Goal: Task Accomplishment & Management: Manage account settings

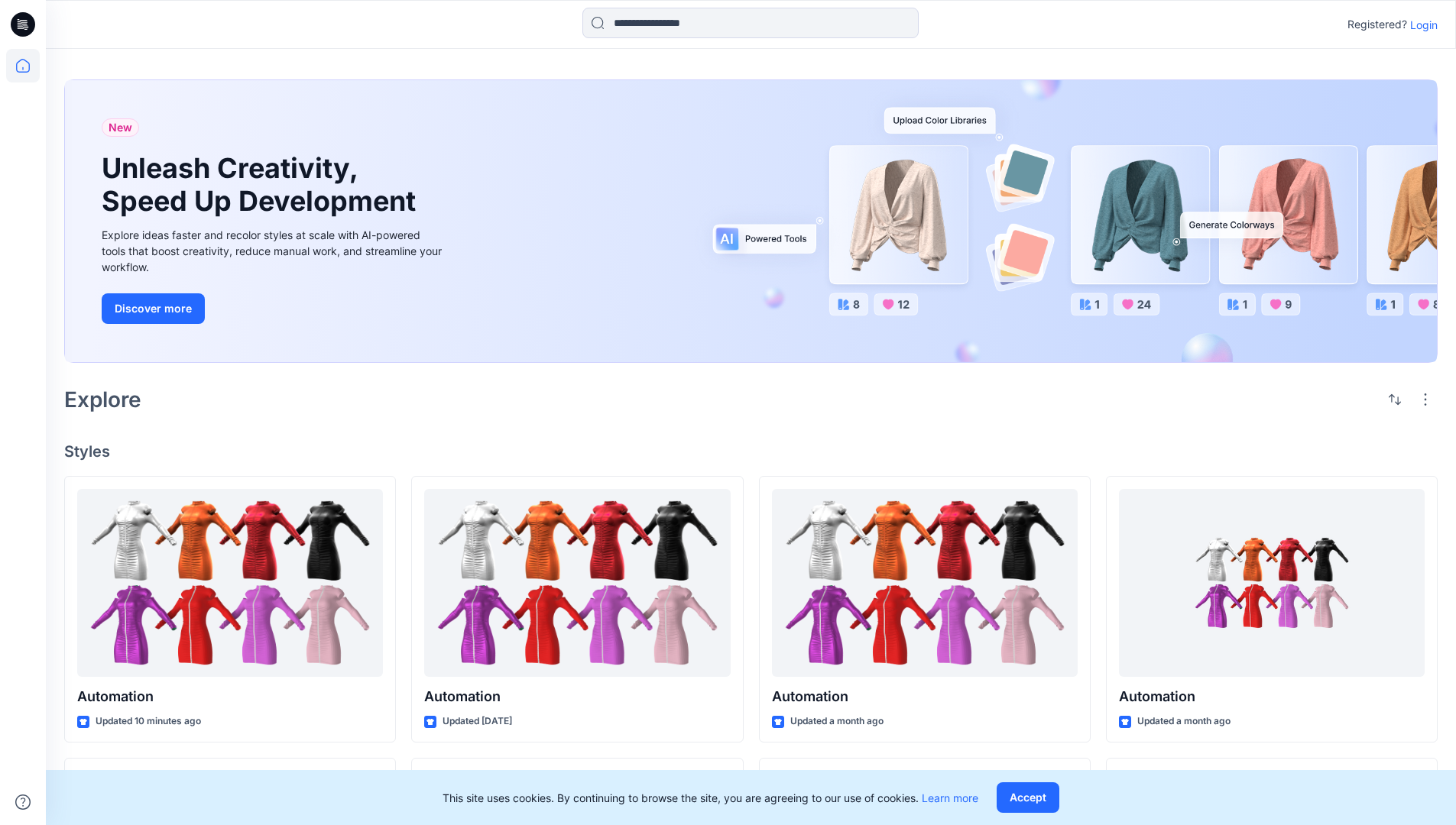
click at [1420, 25] on p "Login" at bounding box center [1425, 25] width 28 height 16
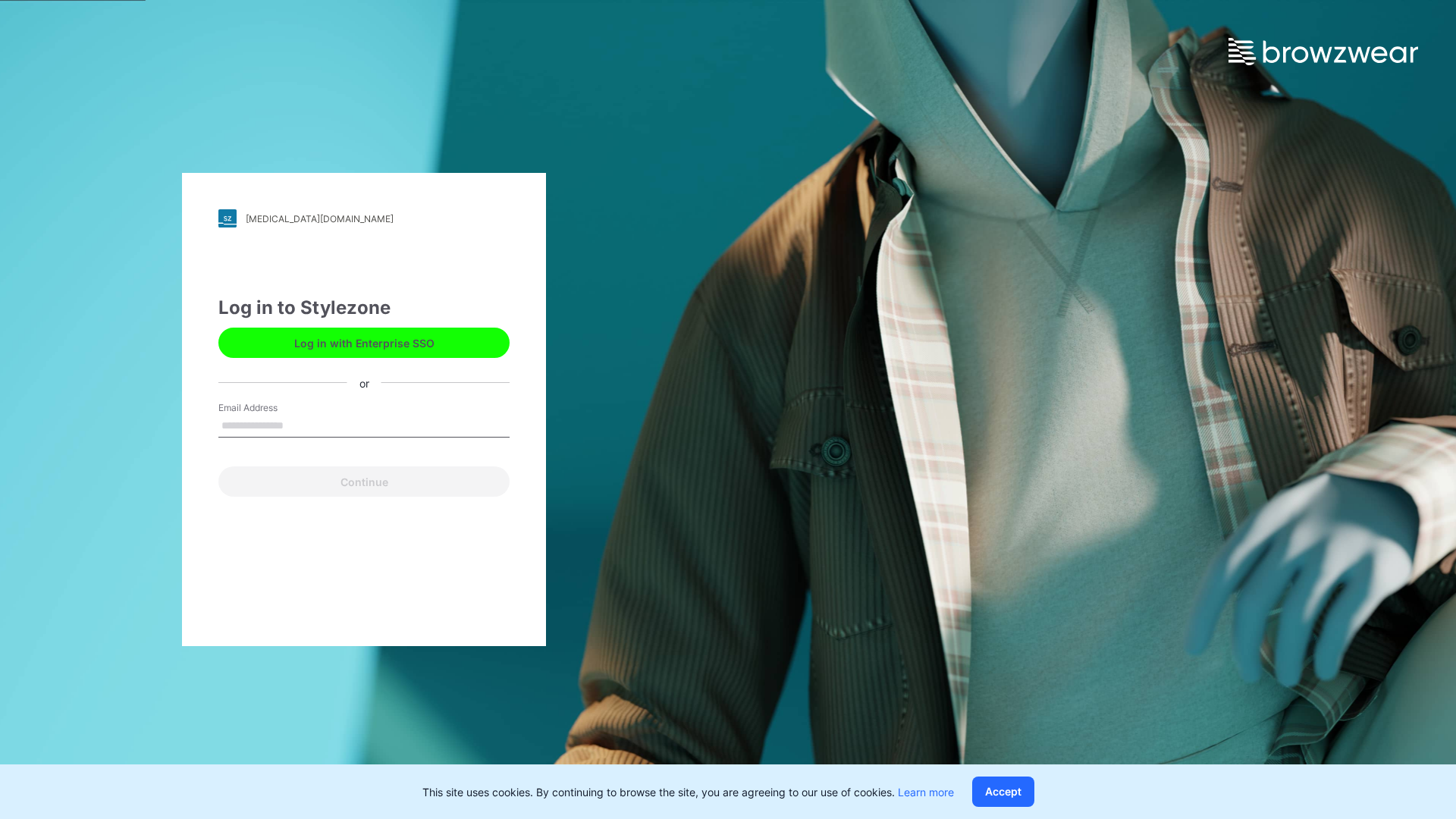
click at [300, 425] on input "Email Address" at bounding box center [364, 426] width 292 height 23
type input "**********"
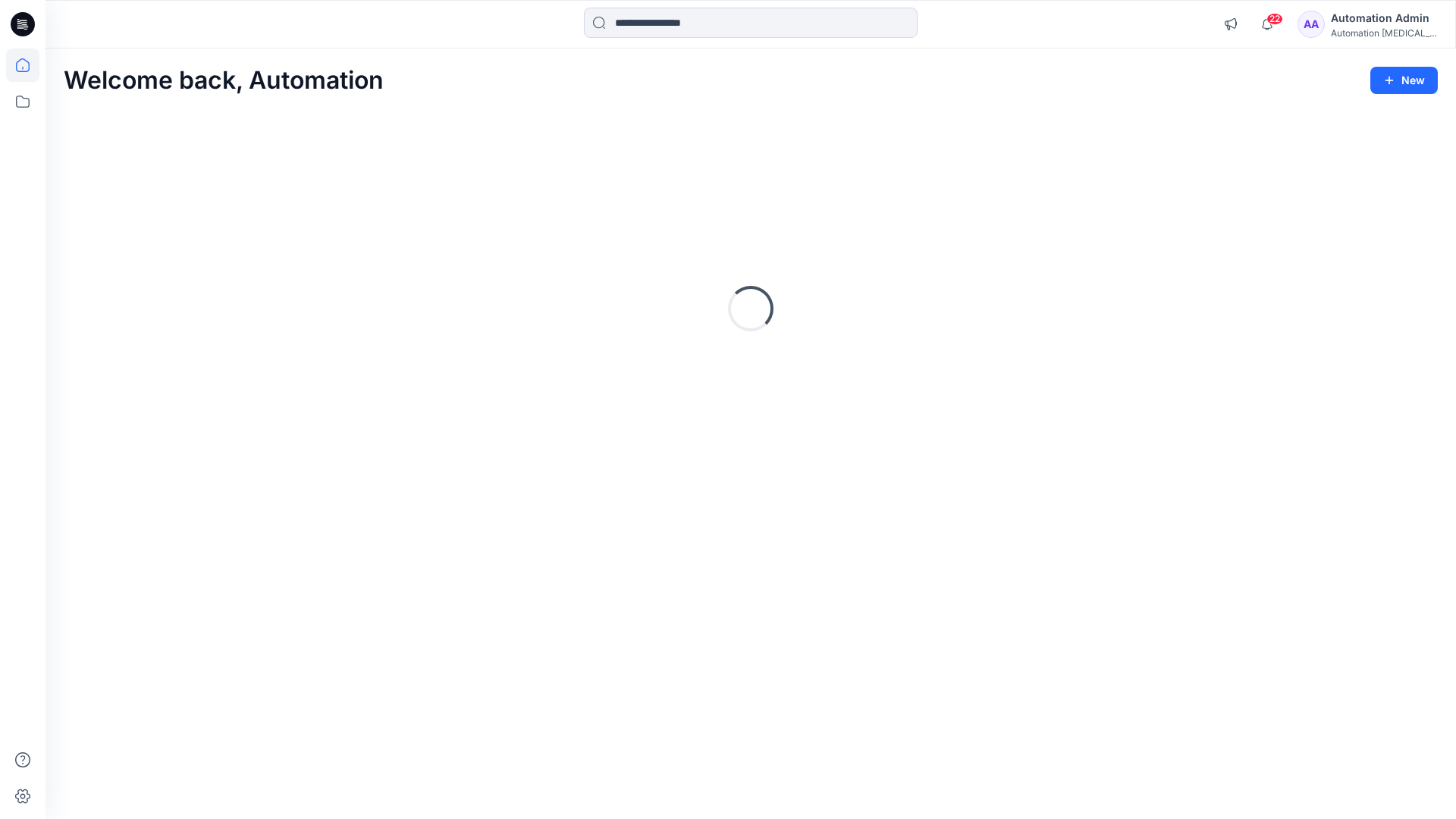
click at [29, 65] on icon at bounding box center [23, 65] width 14 height 14
click at [27, 100] on icon at bounding box center [23, 102] width 33 height 33
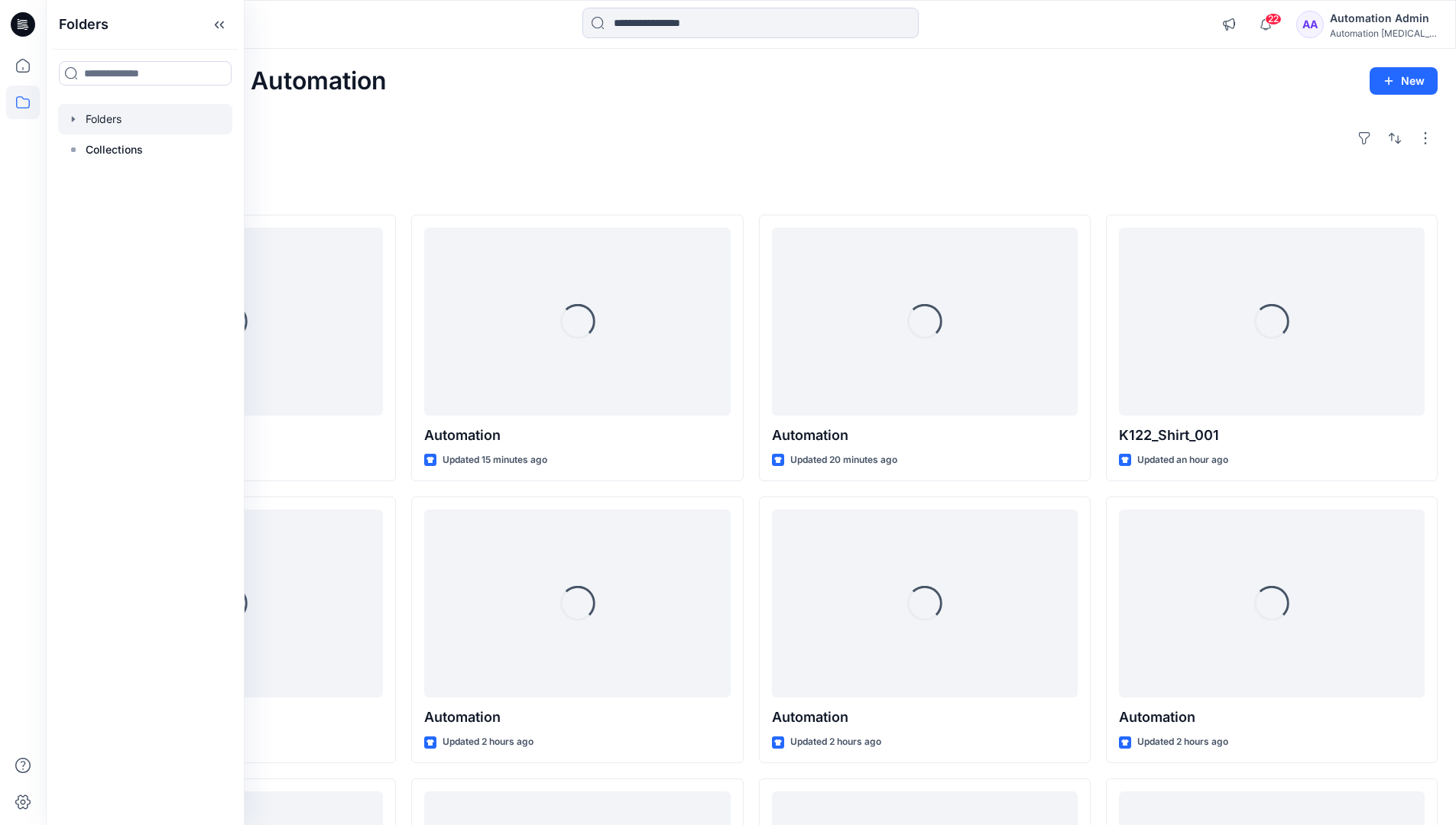
click at [110, 117] on div at bounding box center [145, 120] width 174 height 31
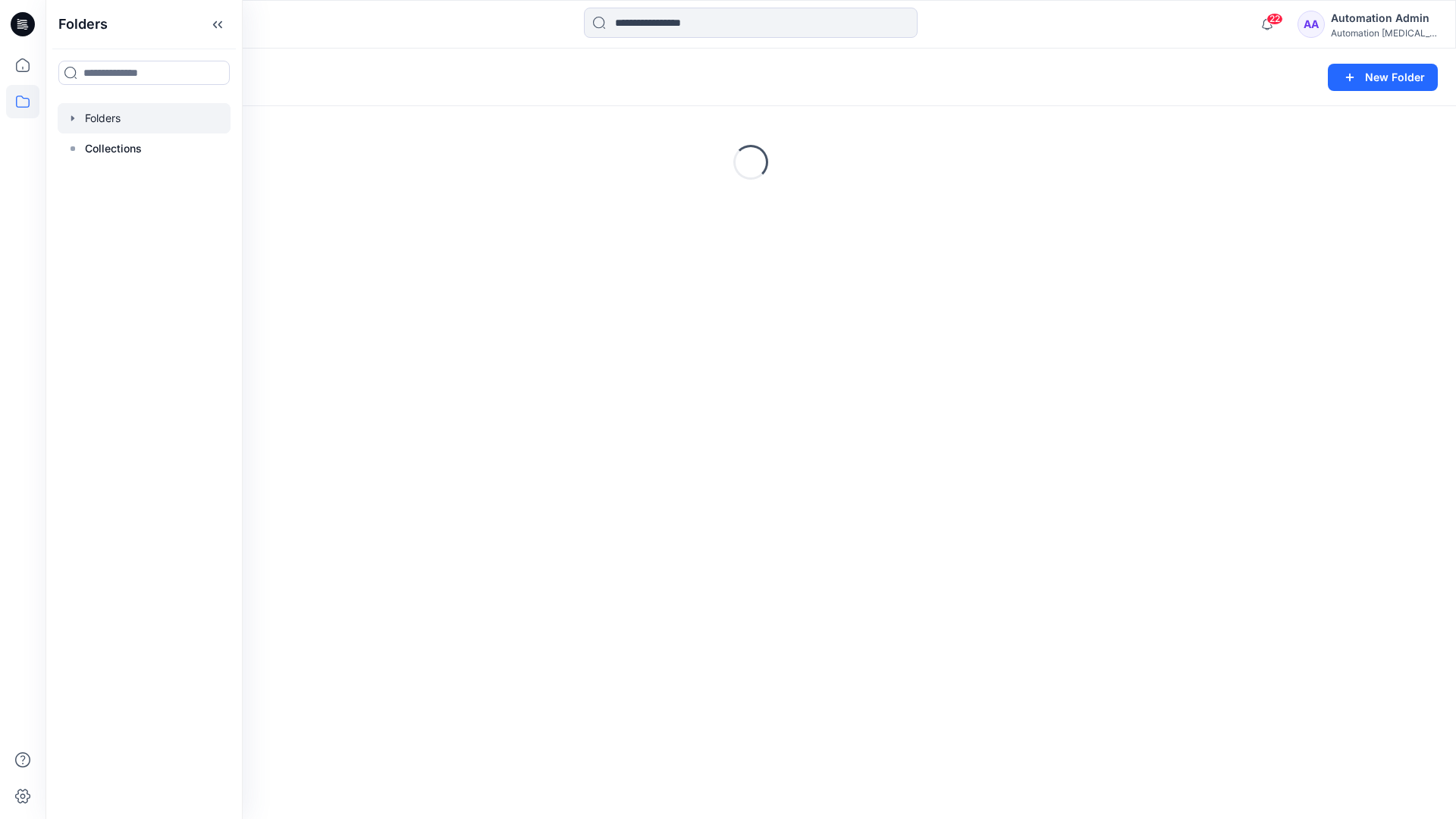
click at [632, 492] on div "Folders New Folder Loading..." at bounding box center [750, 434] width 1410 height 770
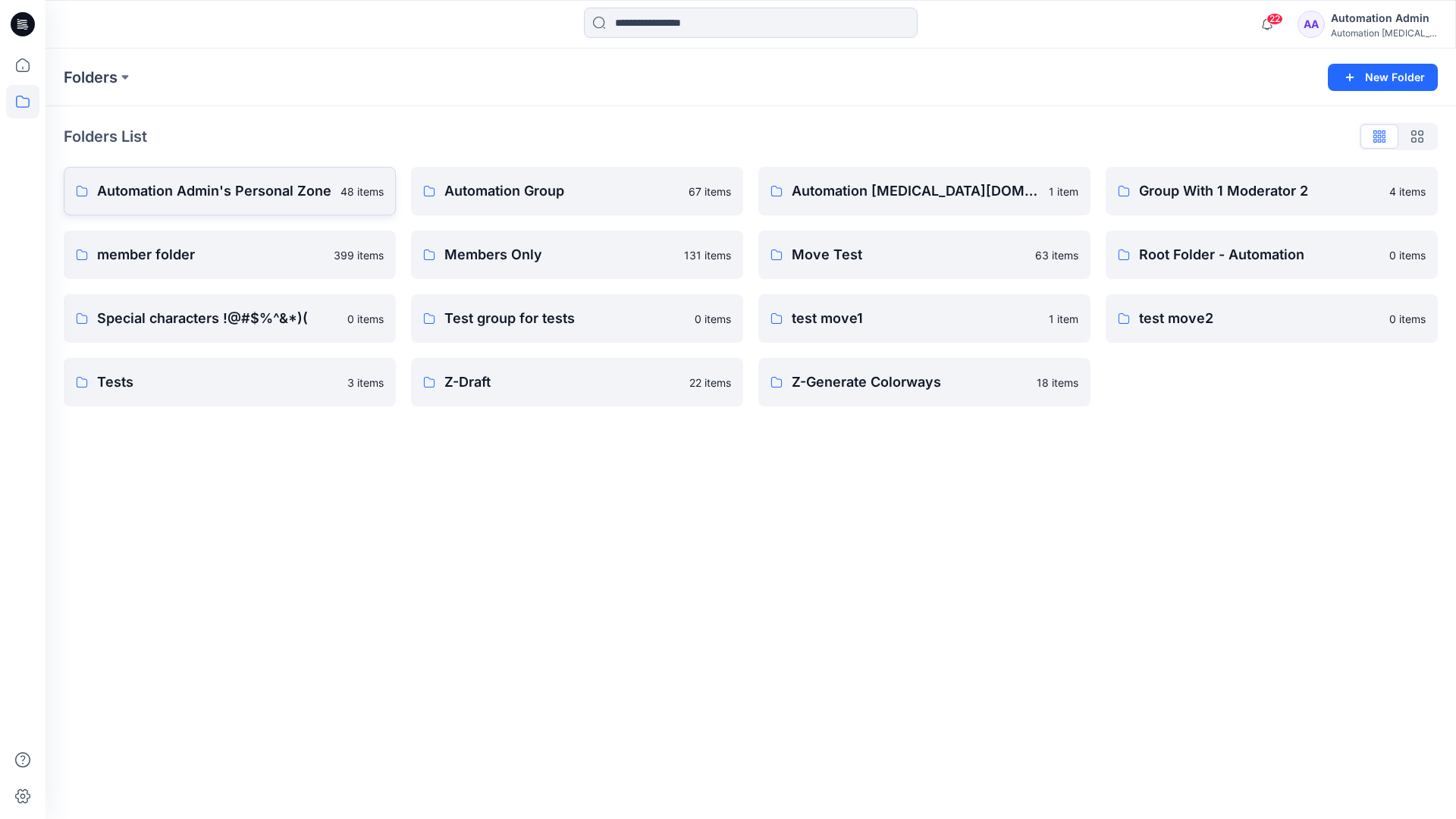
click at [258, 197] on p "Automation Admin's Personal Zone" at bounding box center [215, 191] width 234 height 21
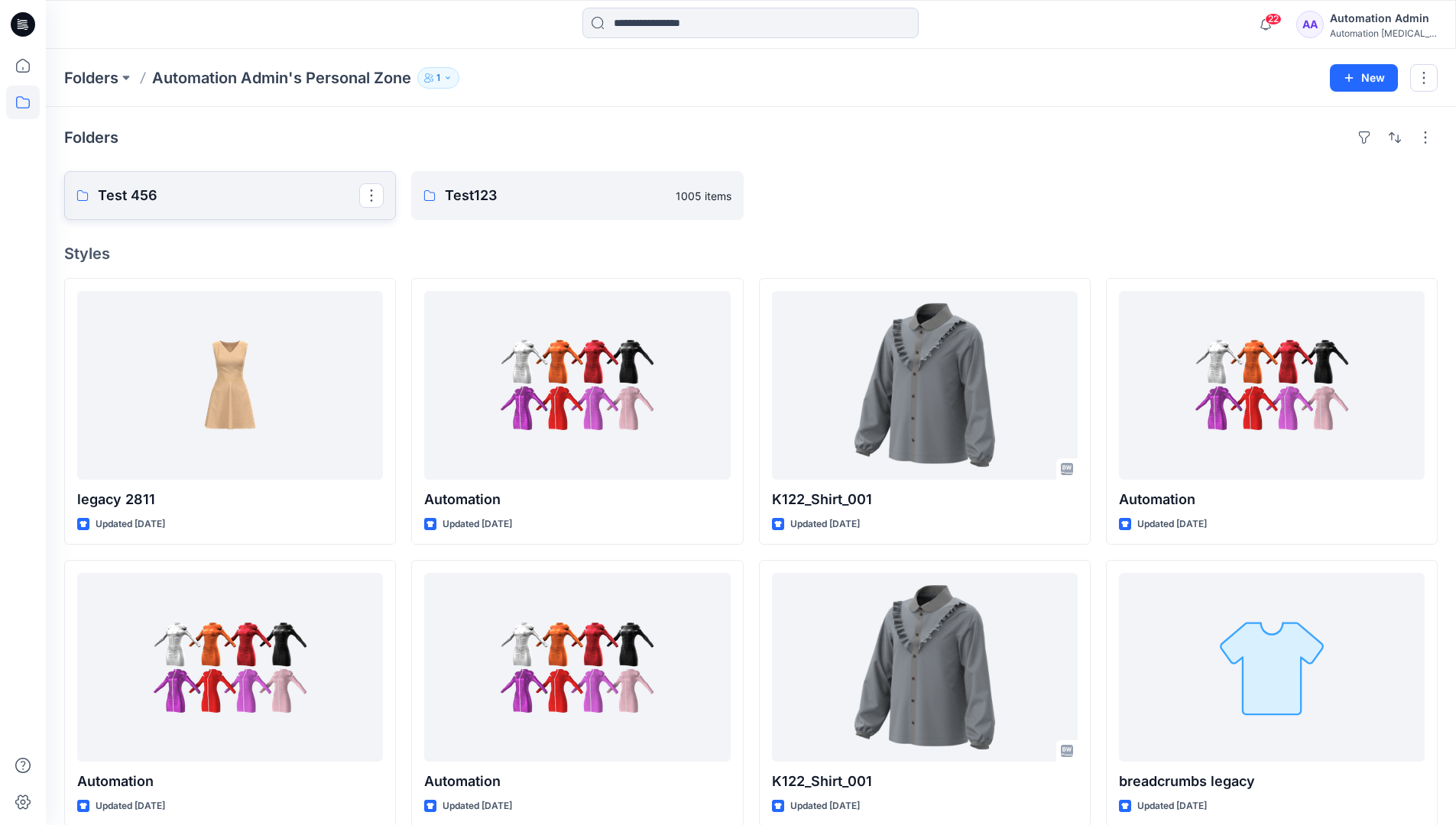
click at [222, 207] on link "Test 456" at bounding box center [230, 196] width 331 height 49
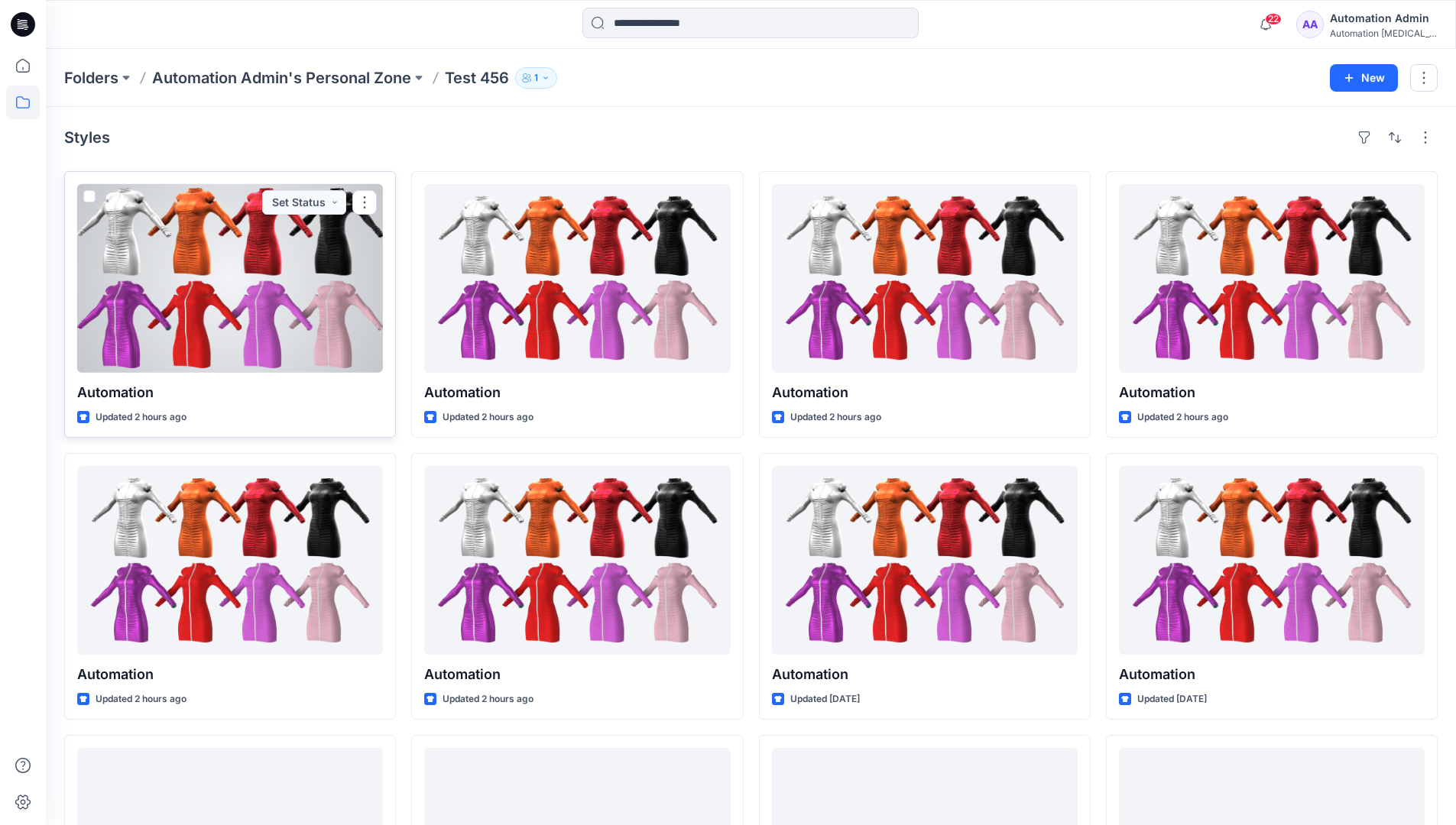
click at [91, 197] on span at bounding box center [90, 196] width 12 height 12
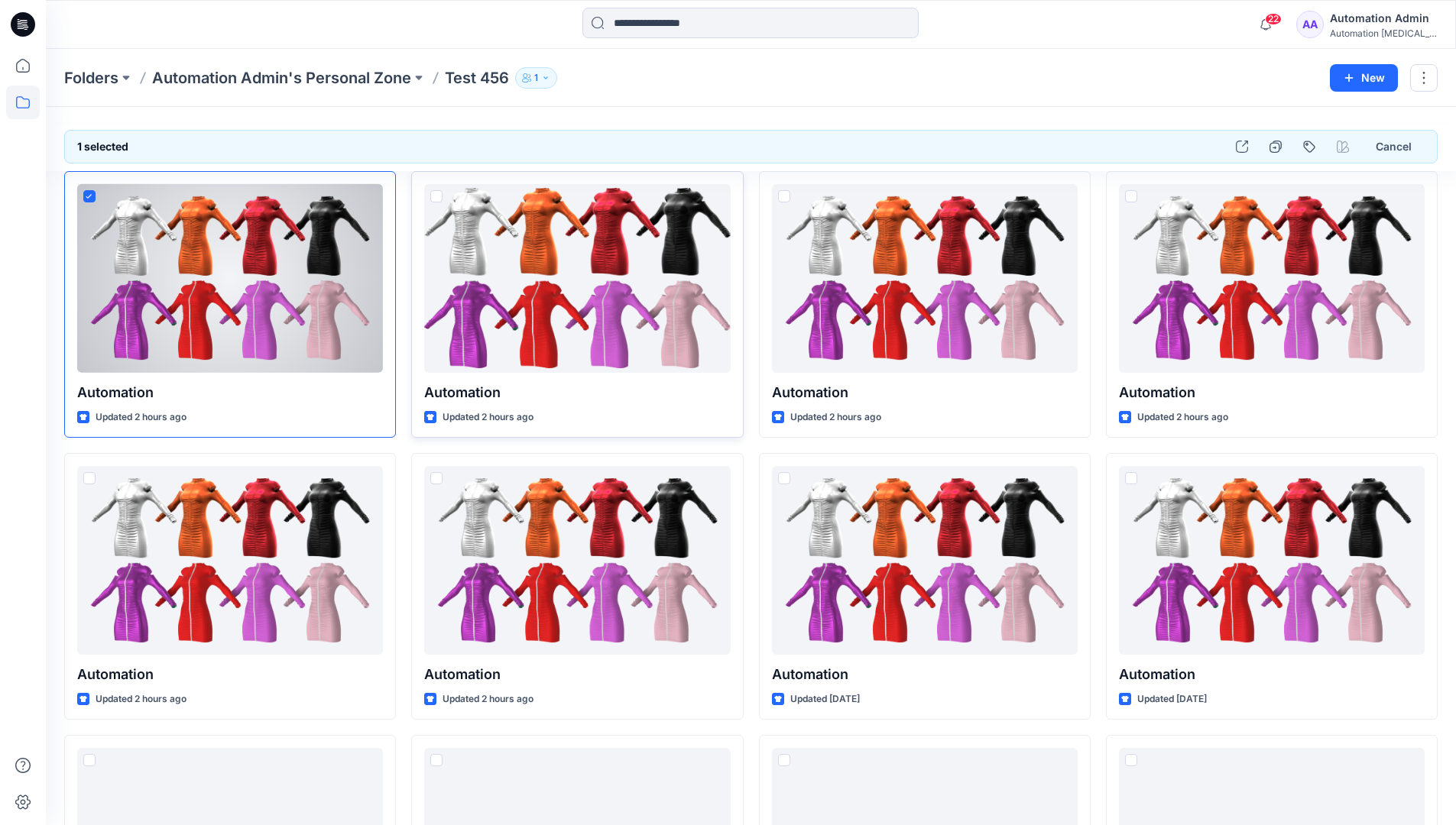
click at [436, 196] on span at bounding box center [436, 196] width 12 height 12
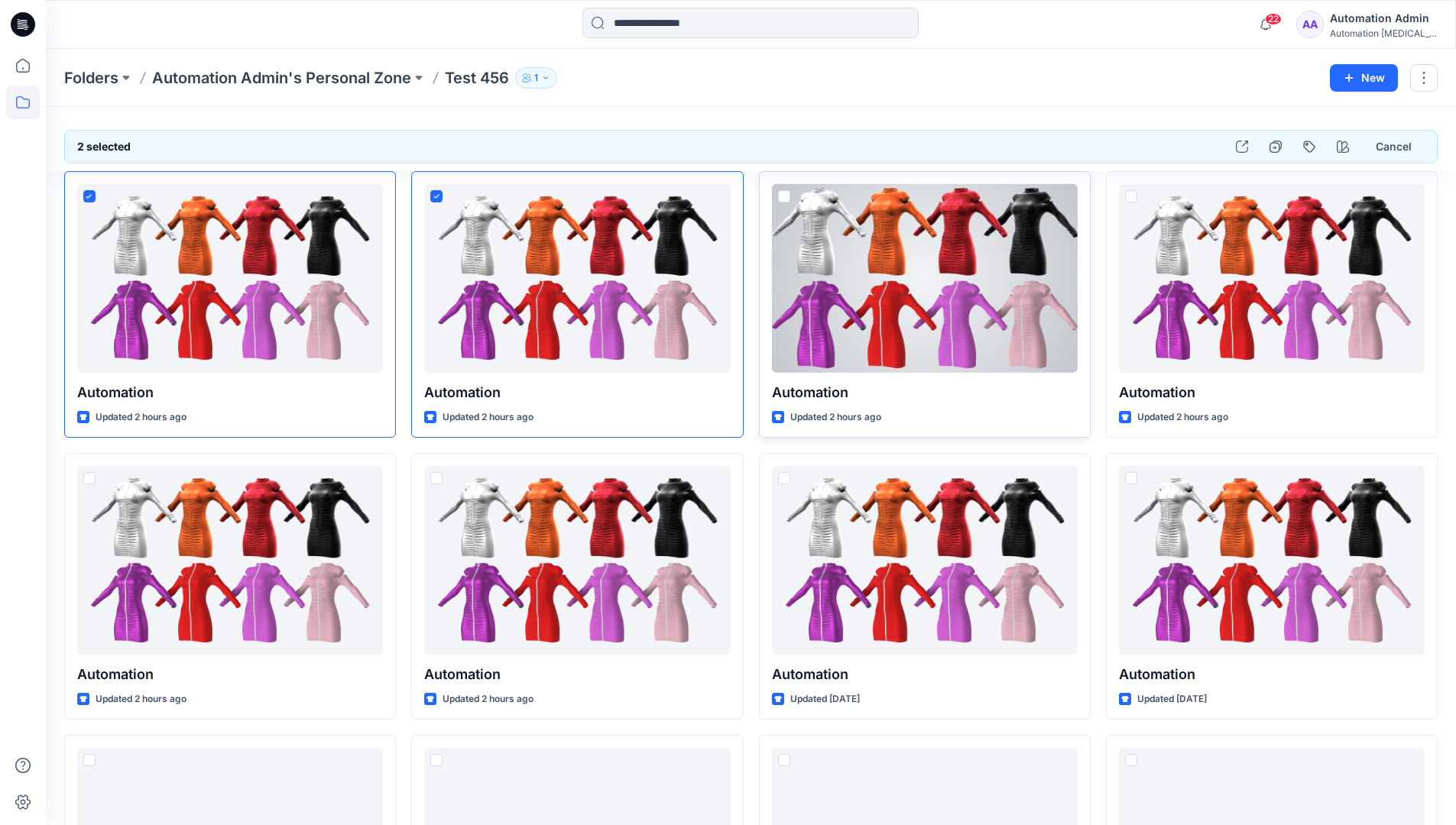
click at [783, 198] on span at bounding box center [784, 196] width 12 height 12
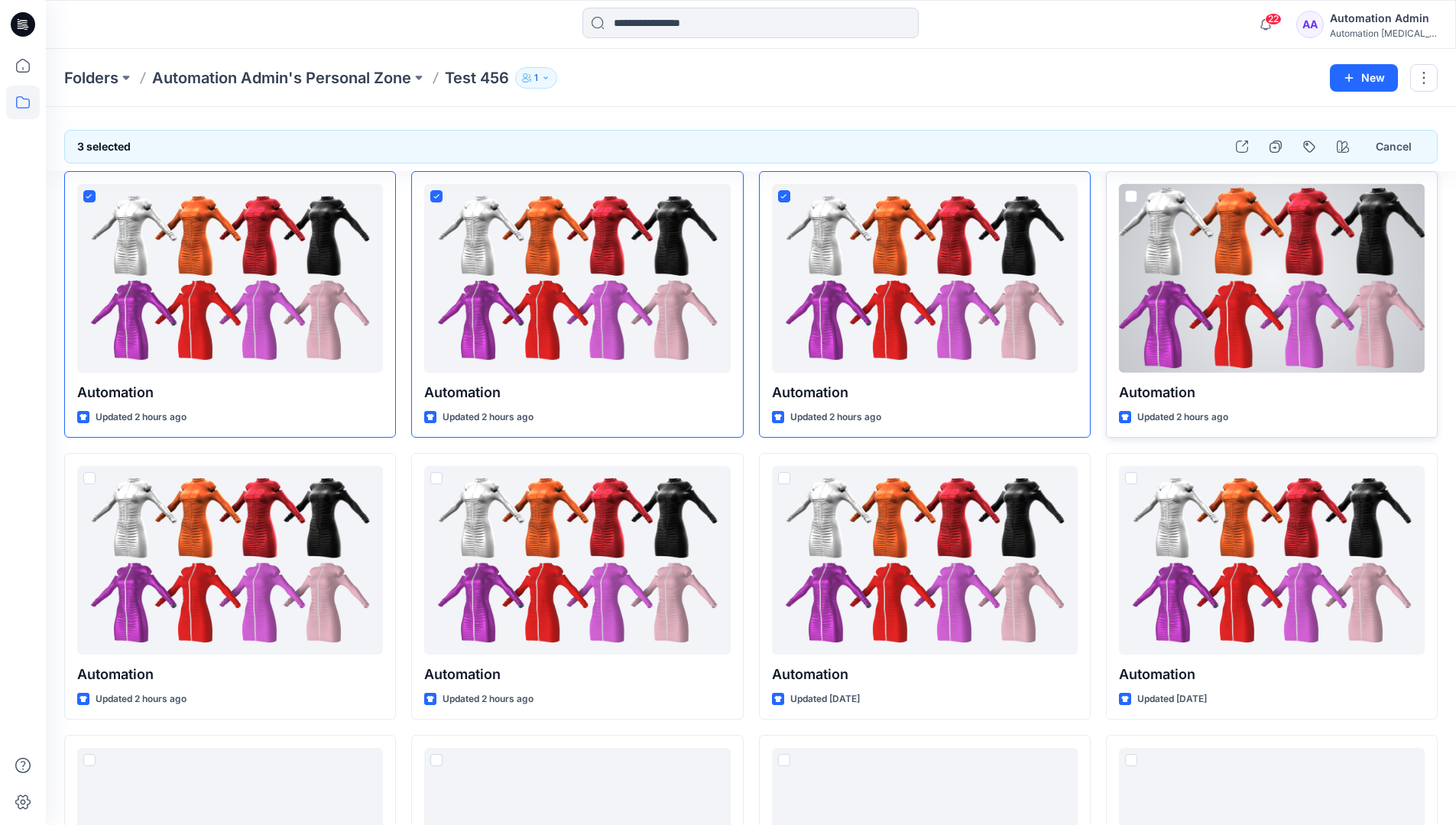
click at [1135, 194] on span at bounding box center [1132, 196] width 12 height 12
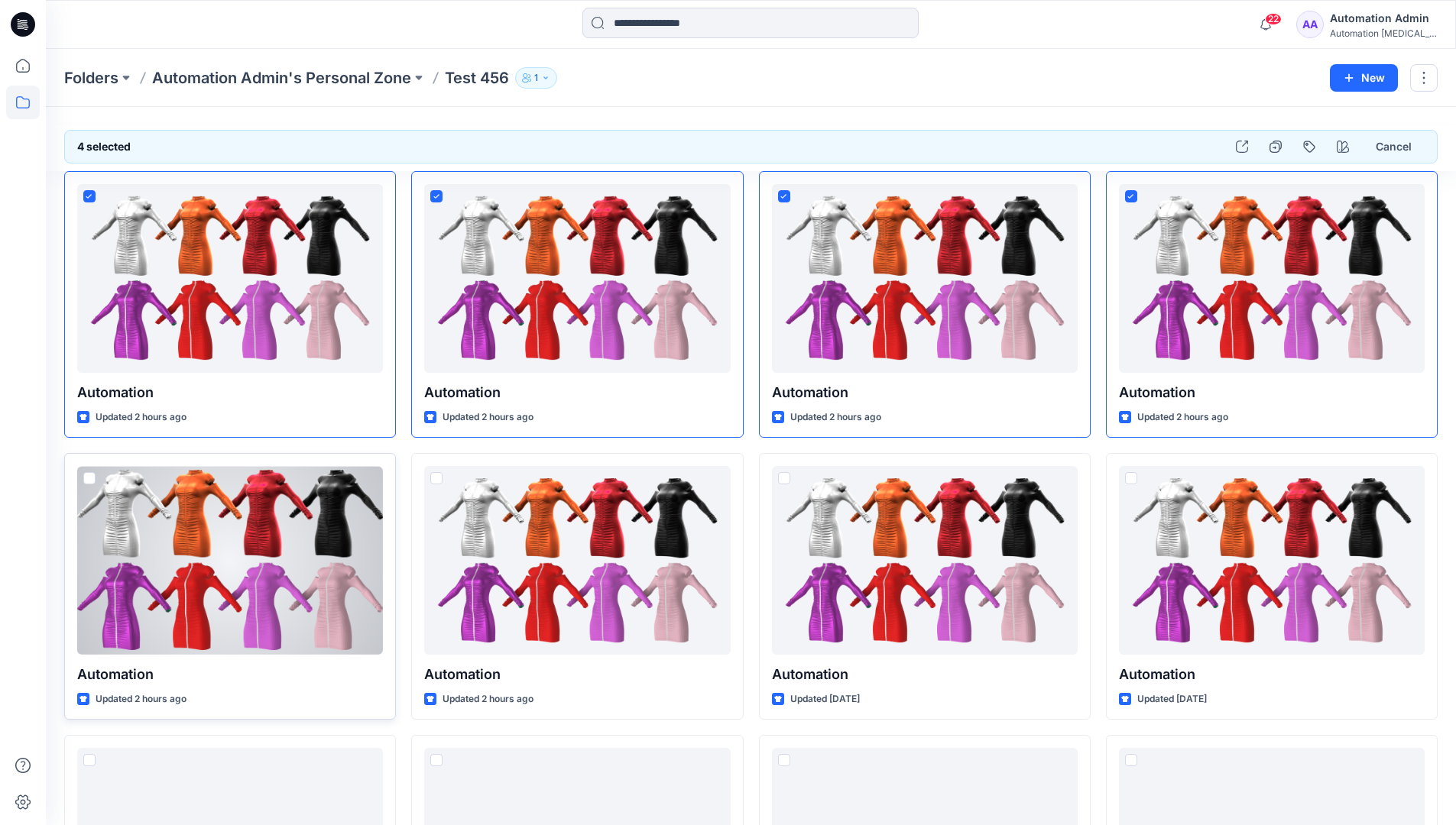
click at [91, 482] on span at bounding box center [90, 478] width 12 height 12
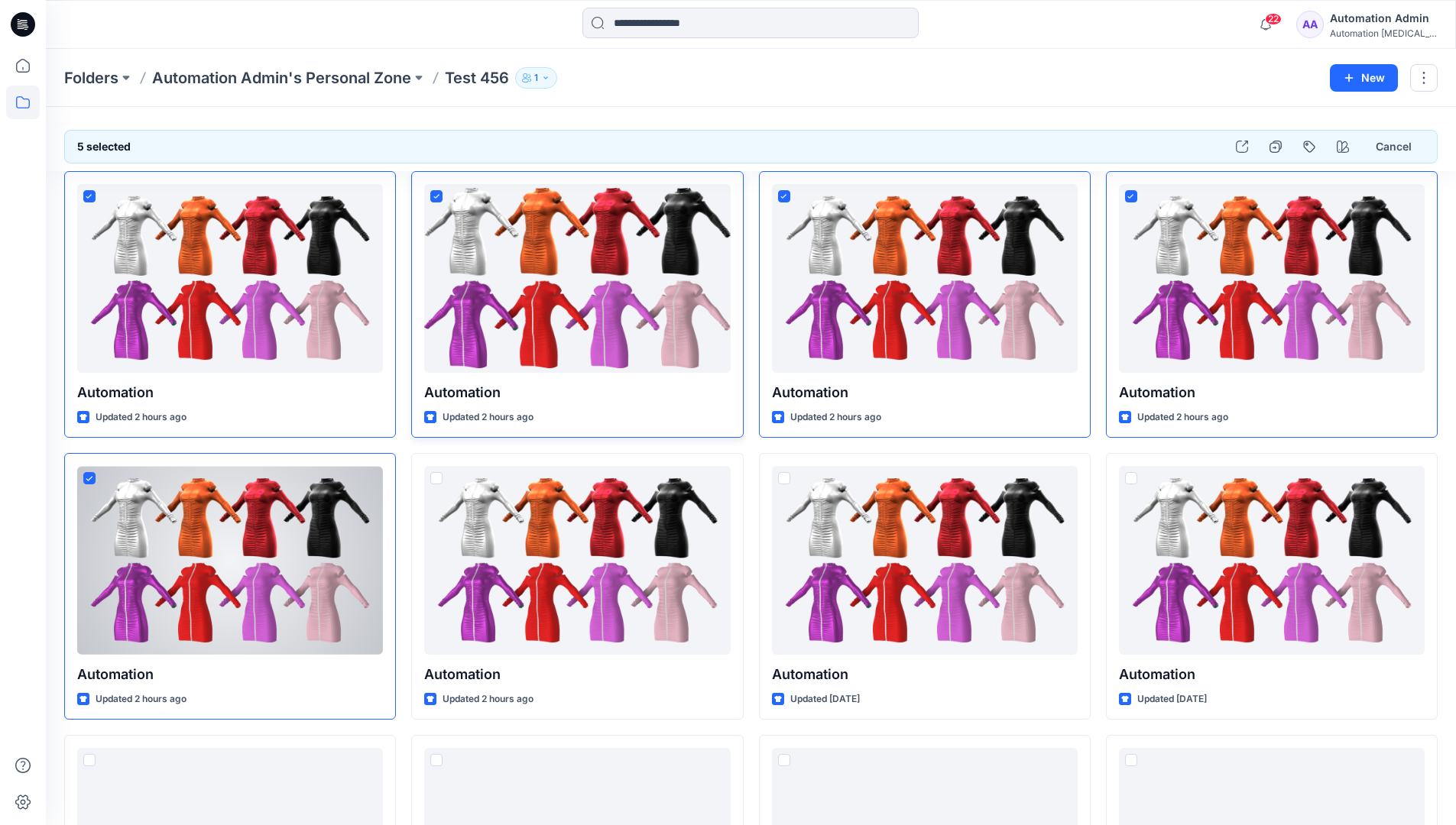
click at [438, 196] on icon at bounding box center [436, 196] width 6 height 5
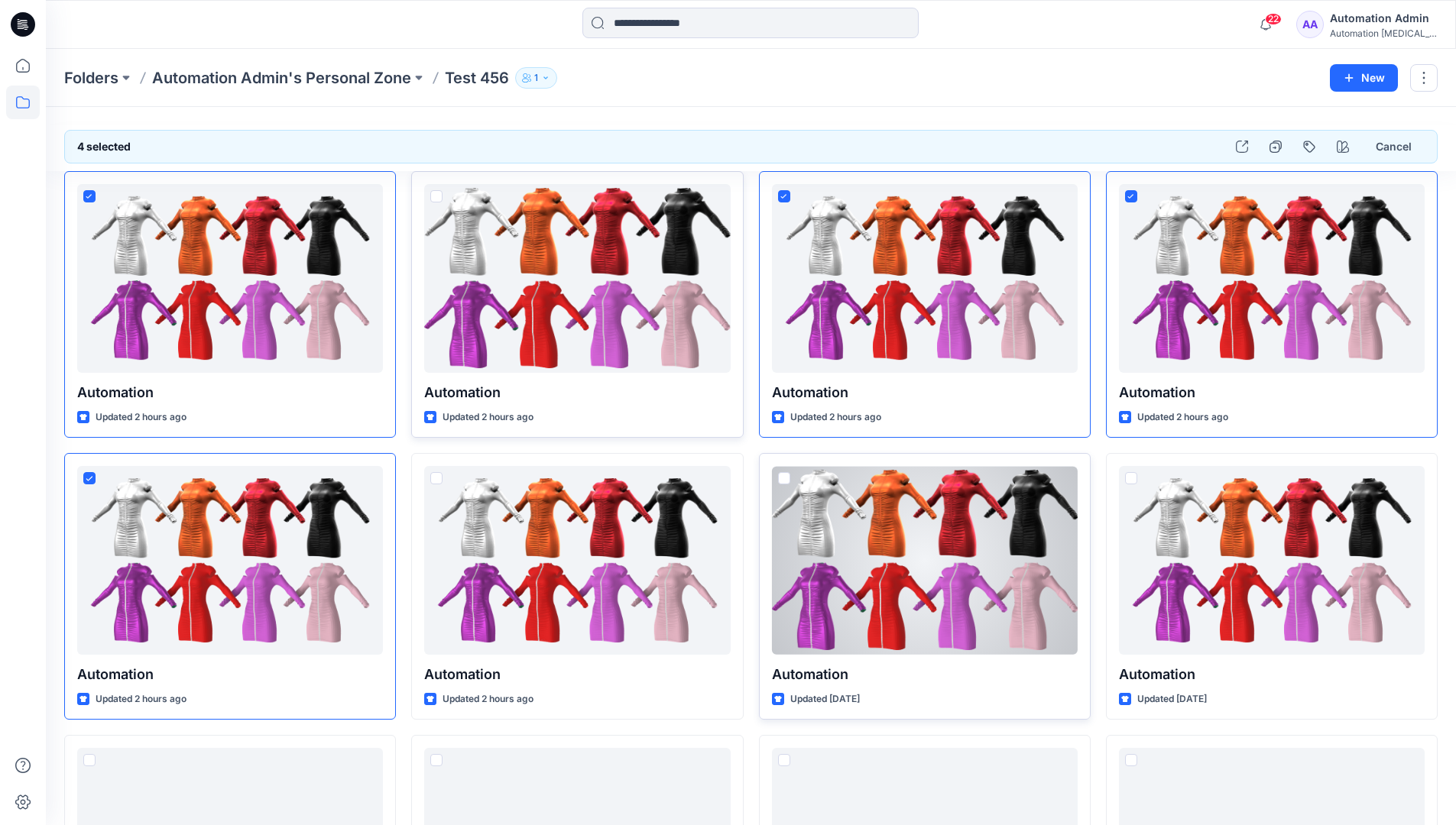
click at [785, 482] on span at bounding box center [784, 478] width 12 height 12
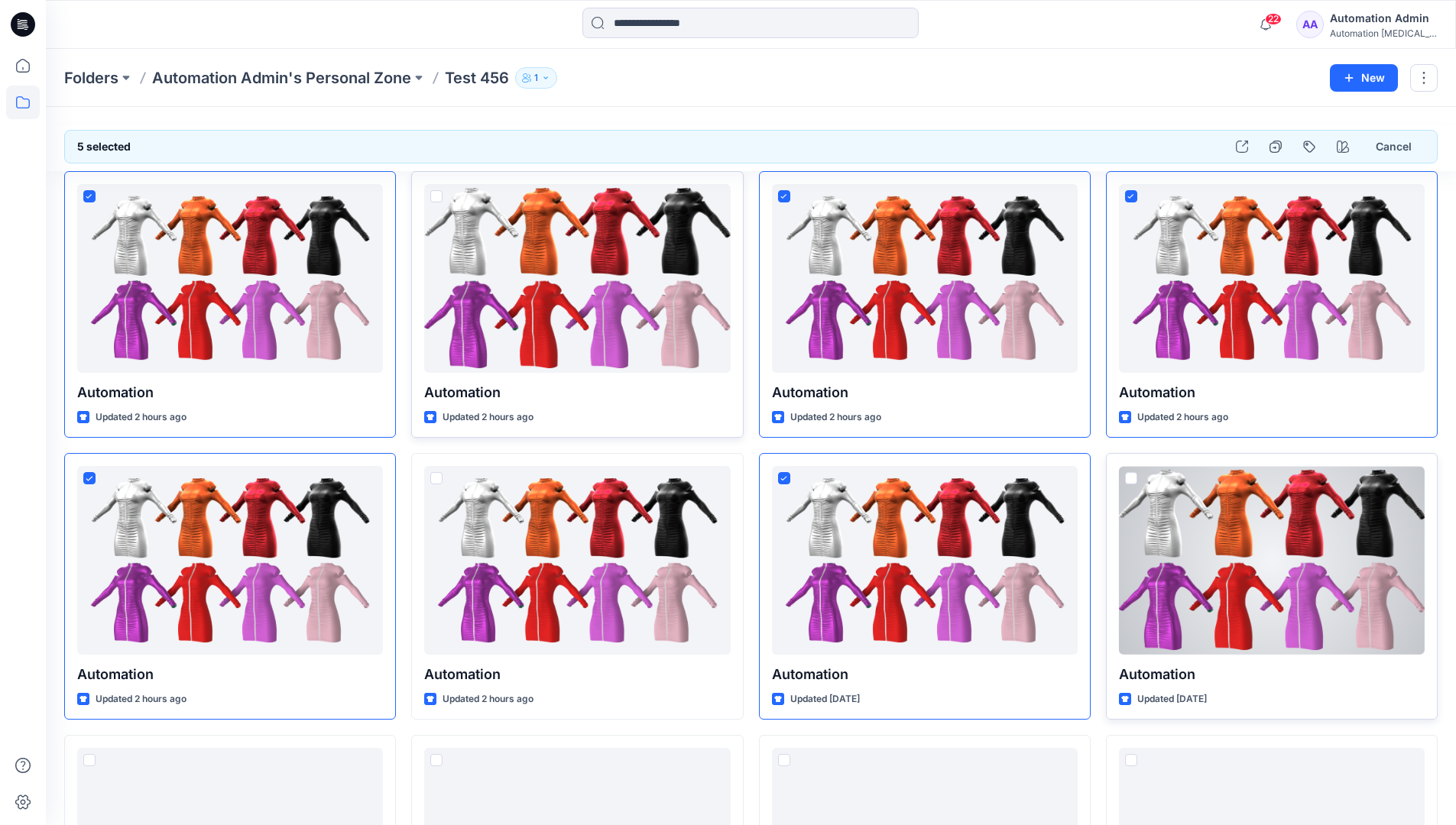
click at [1134, 480] on span at bounding box center [1132, 478] width 12 height 12
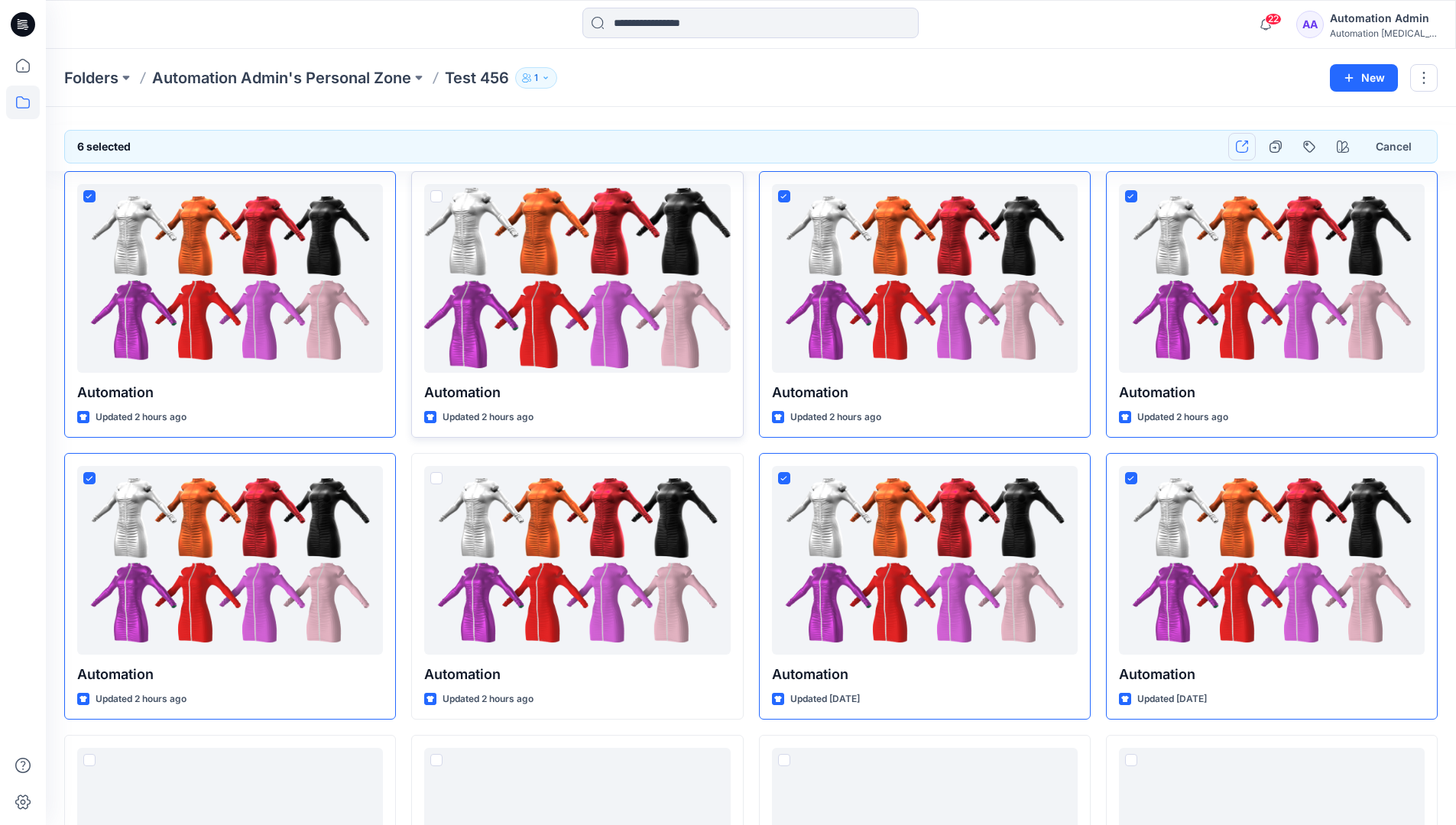
click at [1245, 150] on icon "button" at bounding box center [1242, 146] width 12 height 12
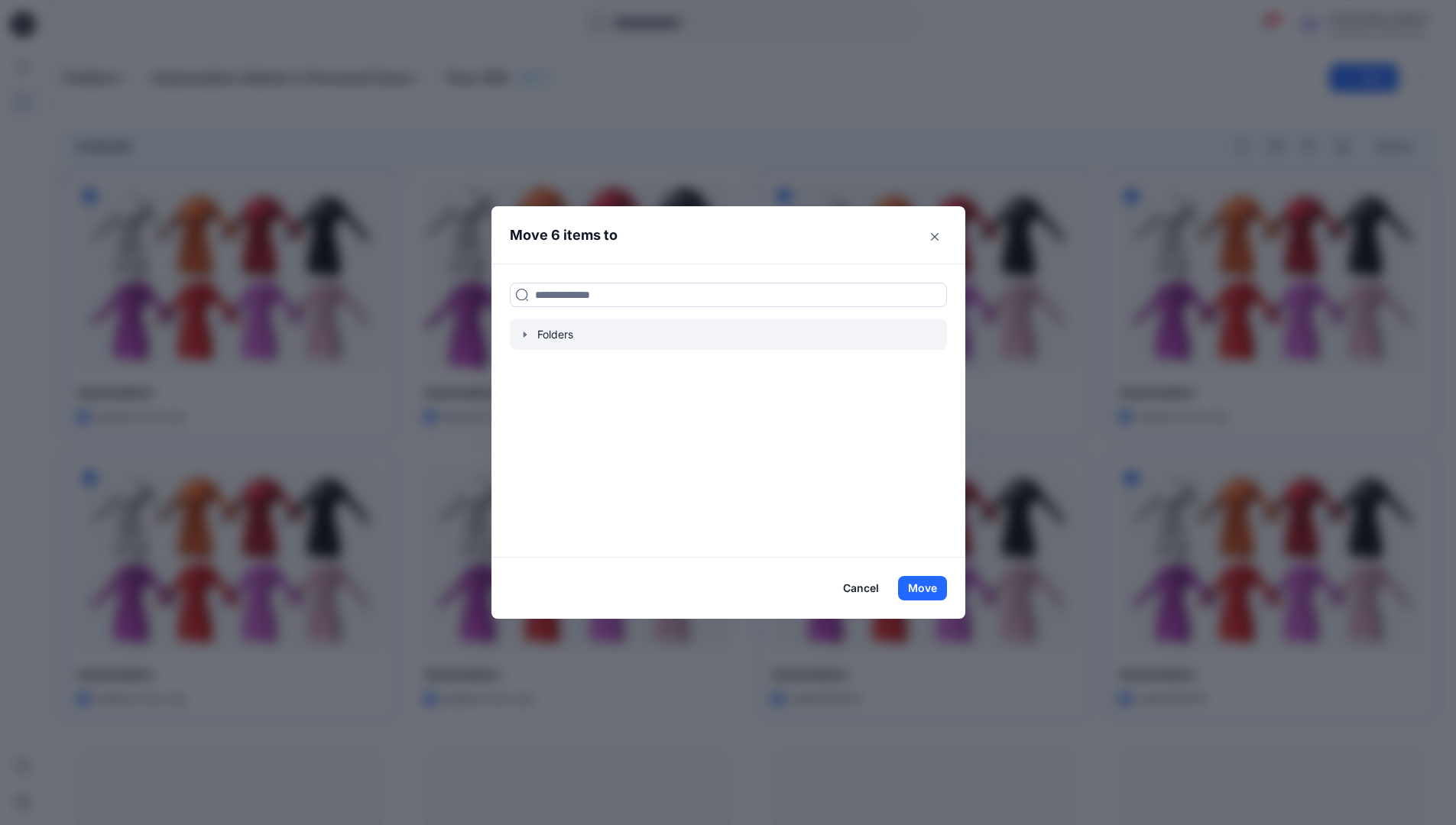
click at [530, 338] on icon "button" at bounding box center [525, 334] width 12 height 12
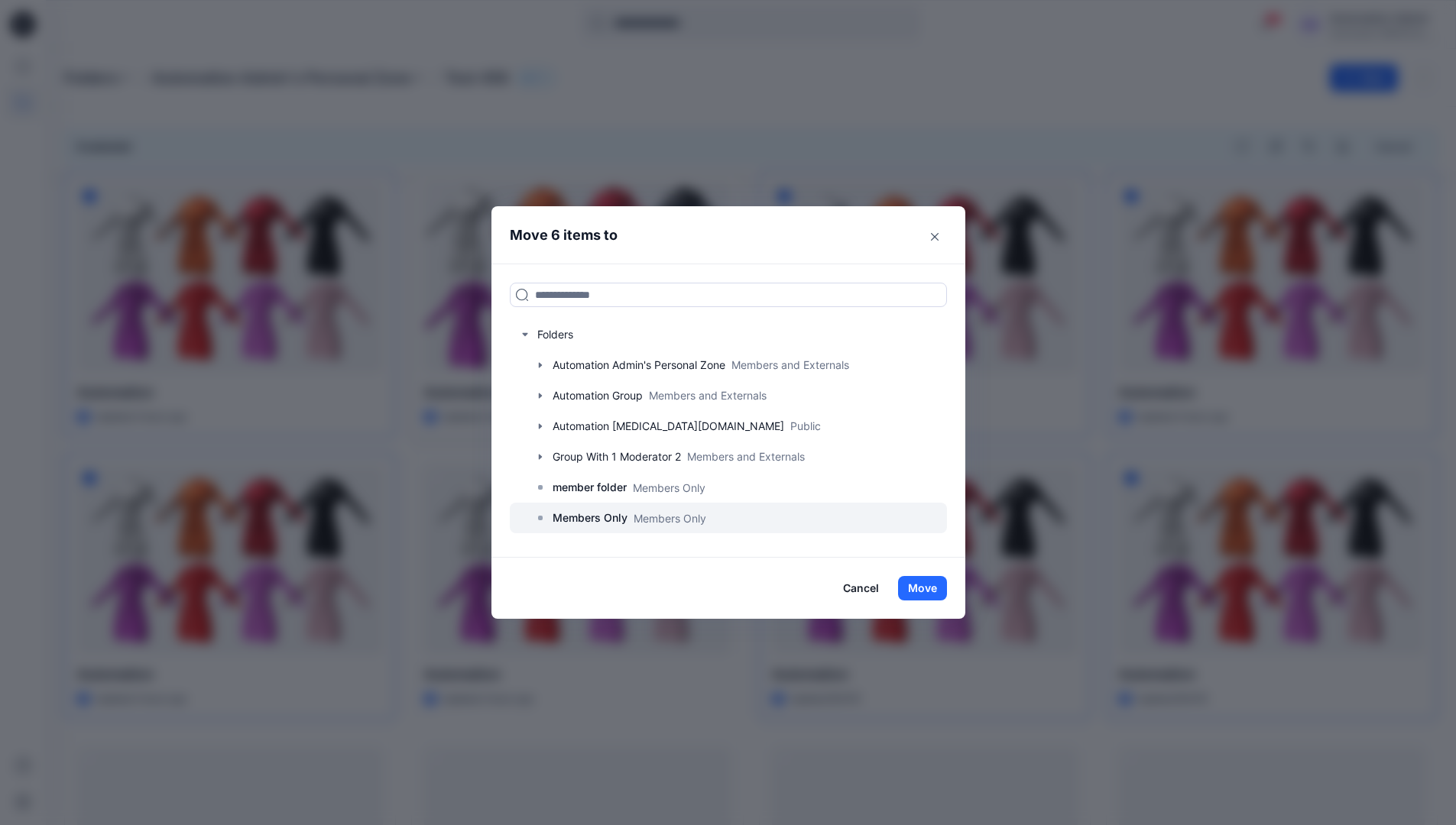
click at [600, 514] on p "Members Only" at bounding box center [590, 518] width 75 height 18
click at [922, 583] on button "Move" at bounding box center [923, 588] width 49 height 25
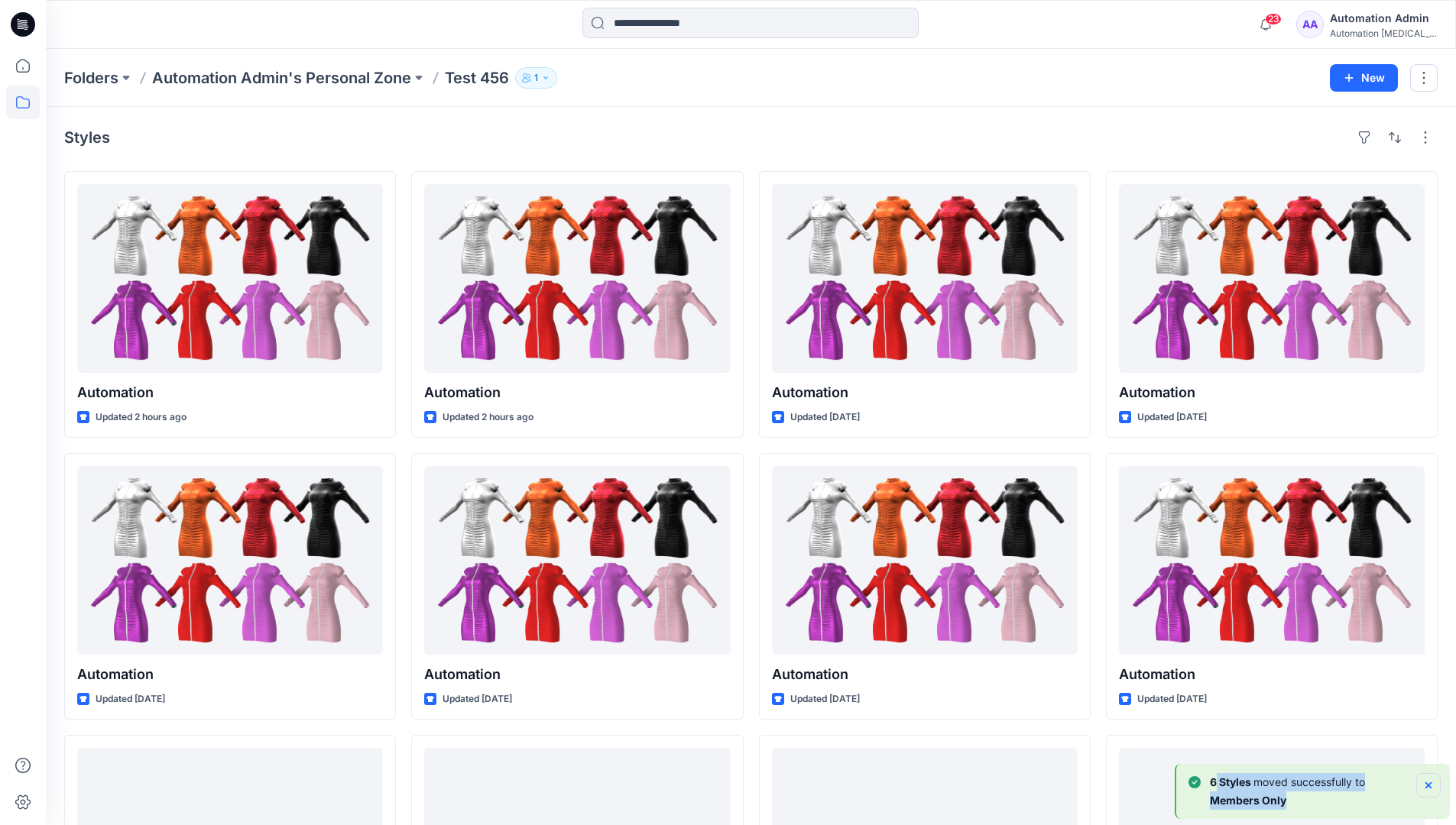
drag, startPoint x: 922, startPoint y: 583, endPoint x: 1427, endPoint y: 783, distance: 543.2
click at [1427, 783] on div "6 Styles moved successfully to Members Only" at bounding box center [1315, 791] width 252 height 37
click at [1427, 783] on icon "Notifications-bottom-right" at bounding box center [1428, 785] width 6 height 6
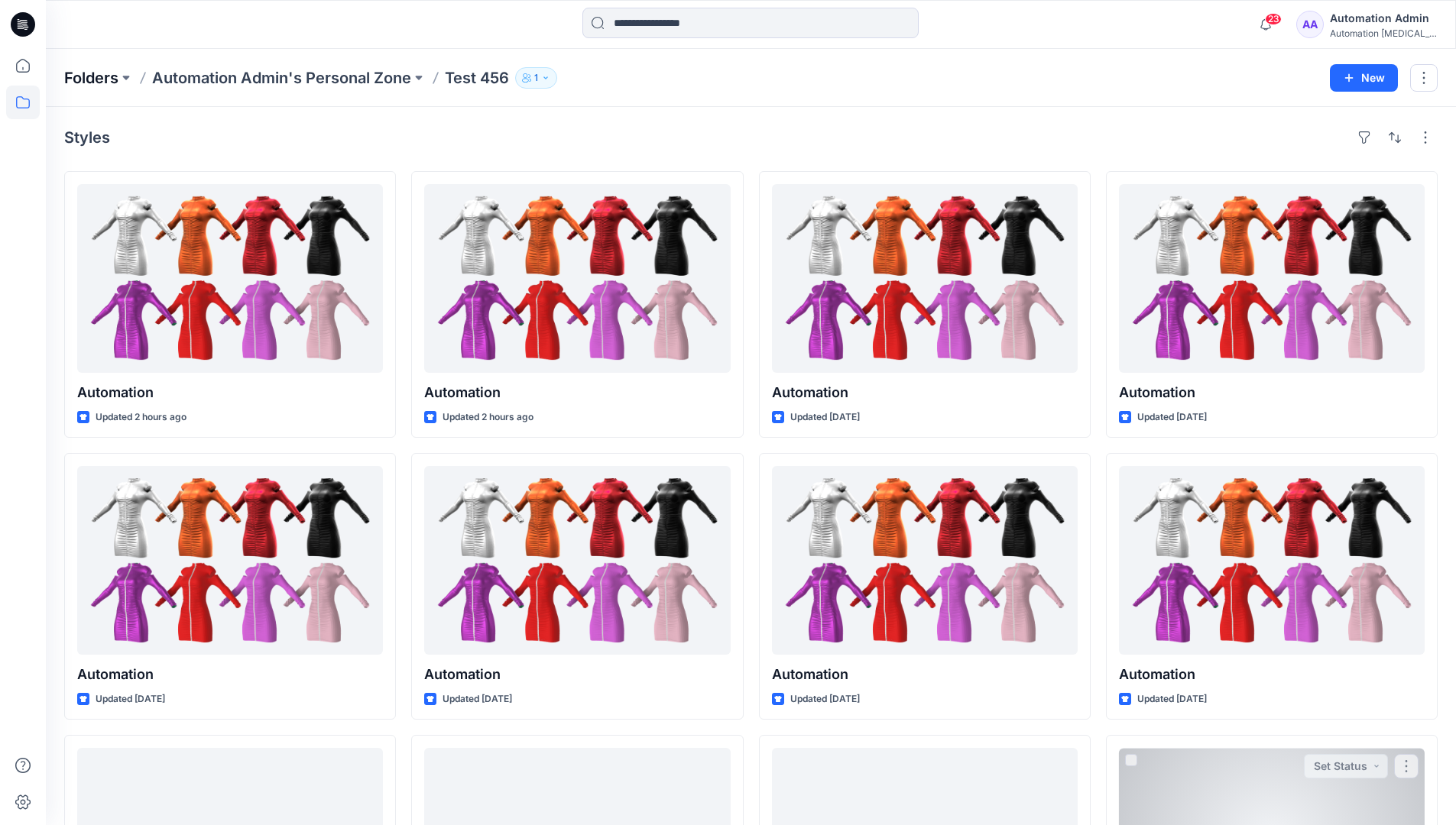
click at [93, 77] on p "Folders" at bounding box center [91, 78] width 54 height 21
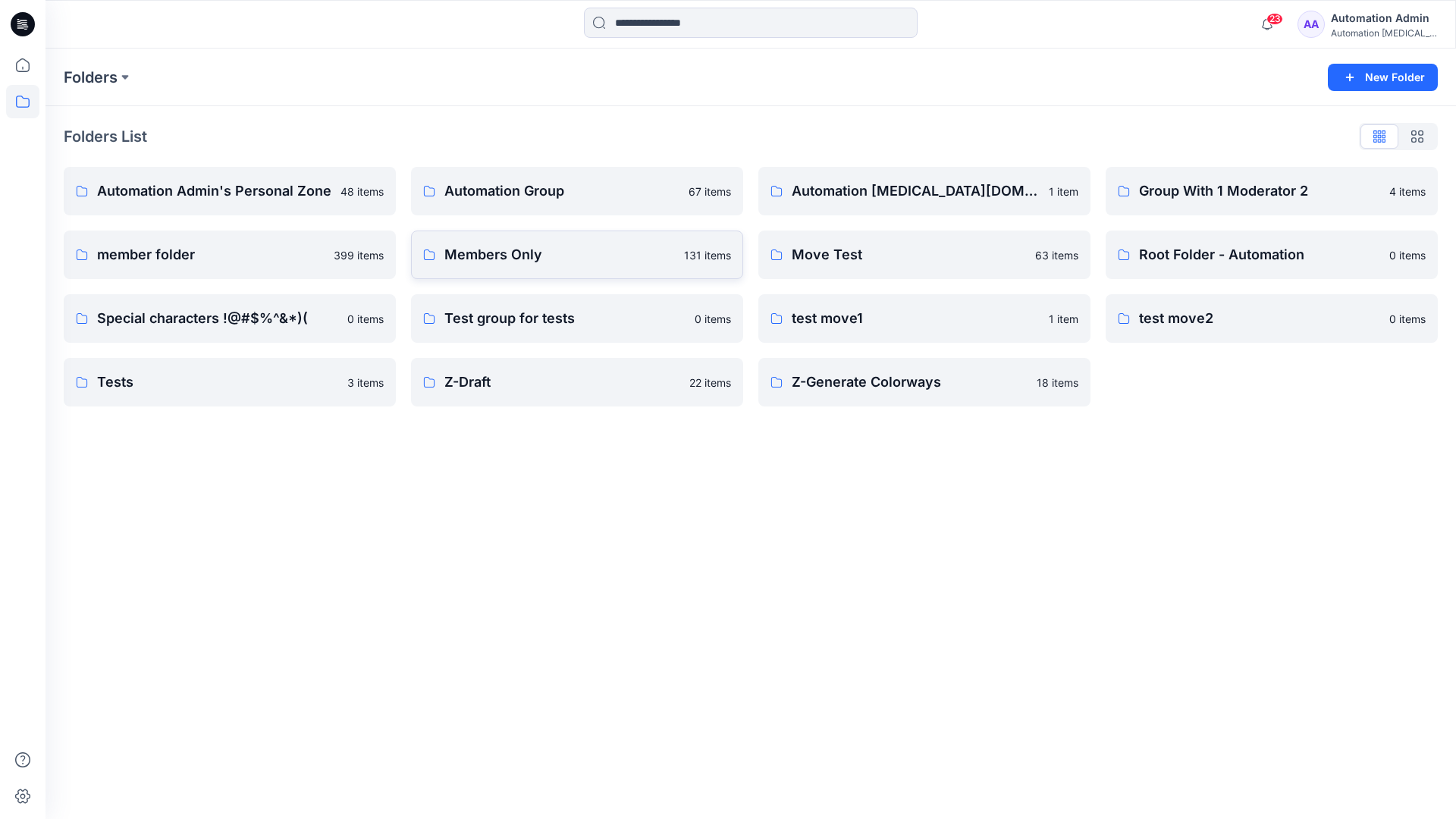
click at [492, 260] on p "Members Only" at bounding box center [559, 255] width 231 height 21
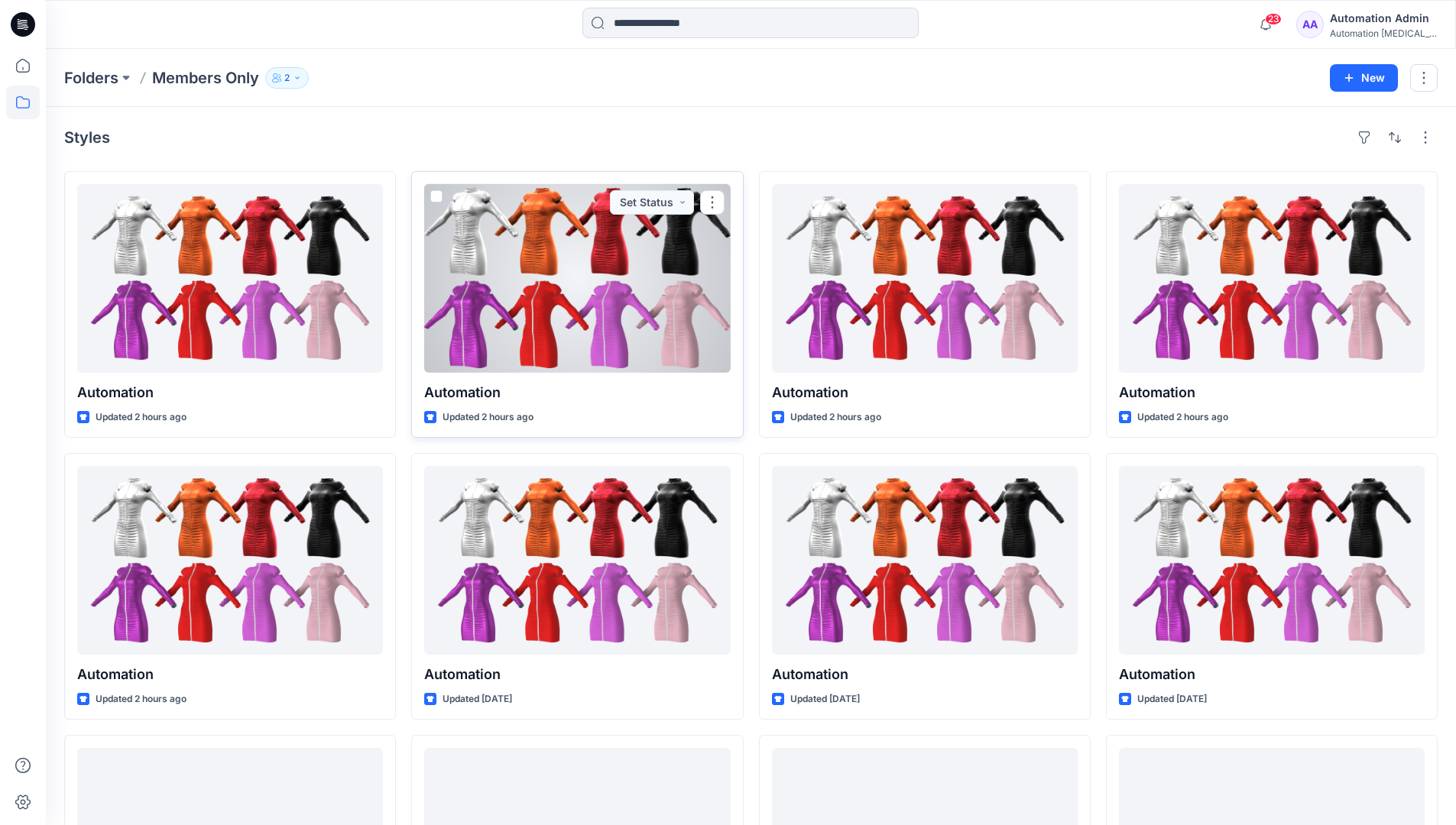
click at [435, 200] on span at bounding box center [436, 196] width 12 height 12
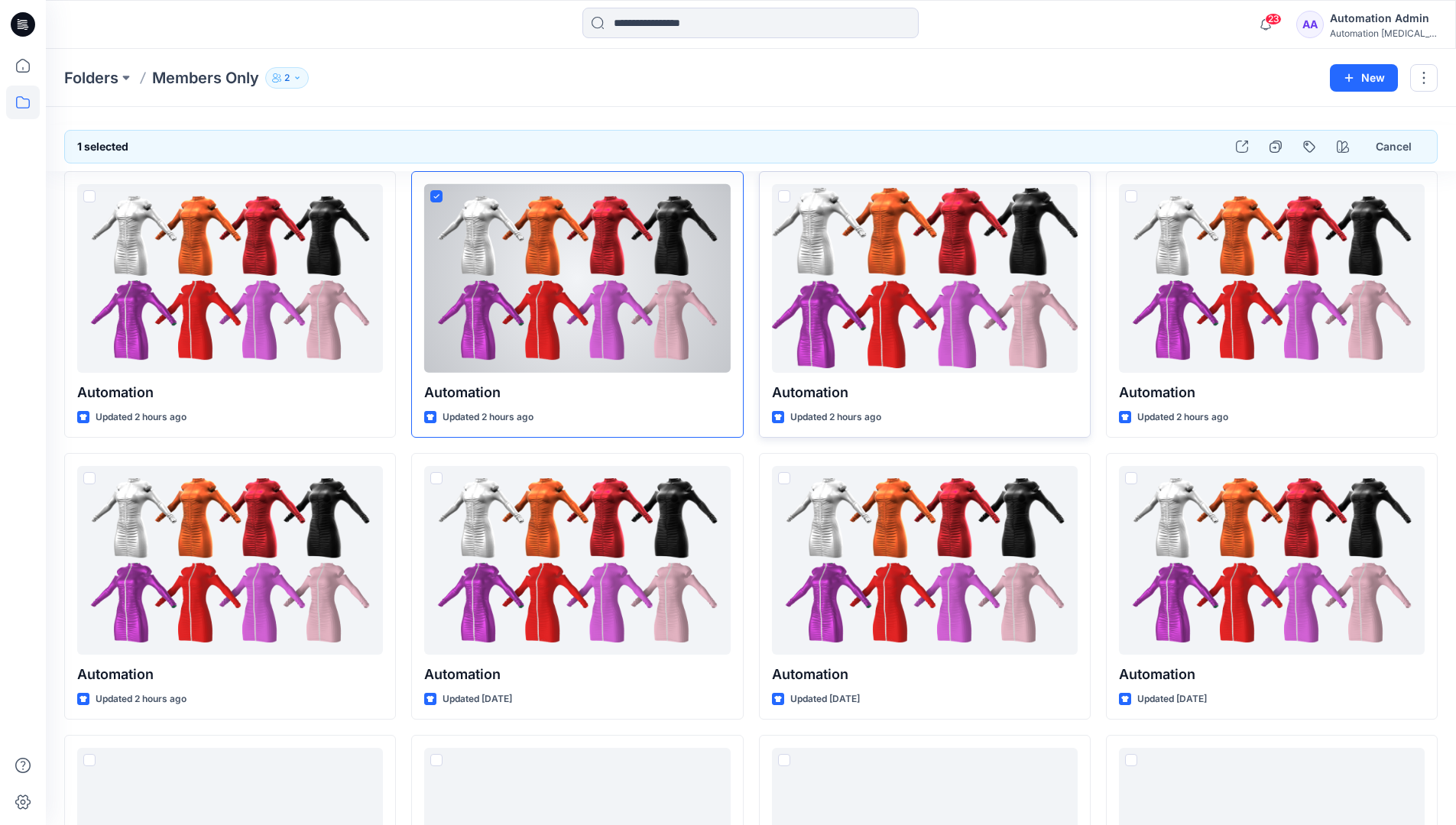
click at [787, 202] on span at bounding box center [784, 196] width 12 height 12
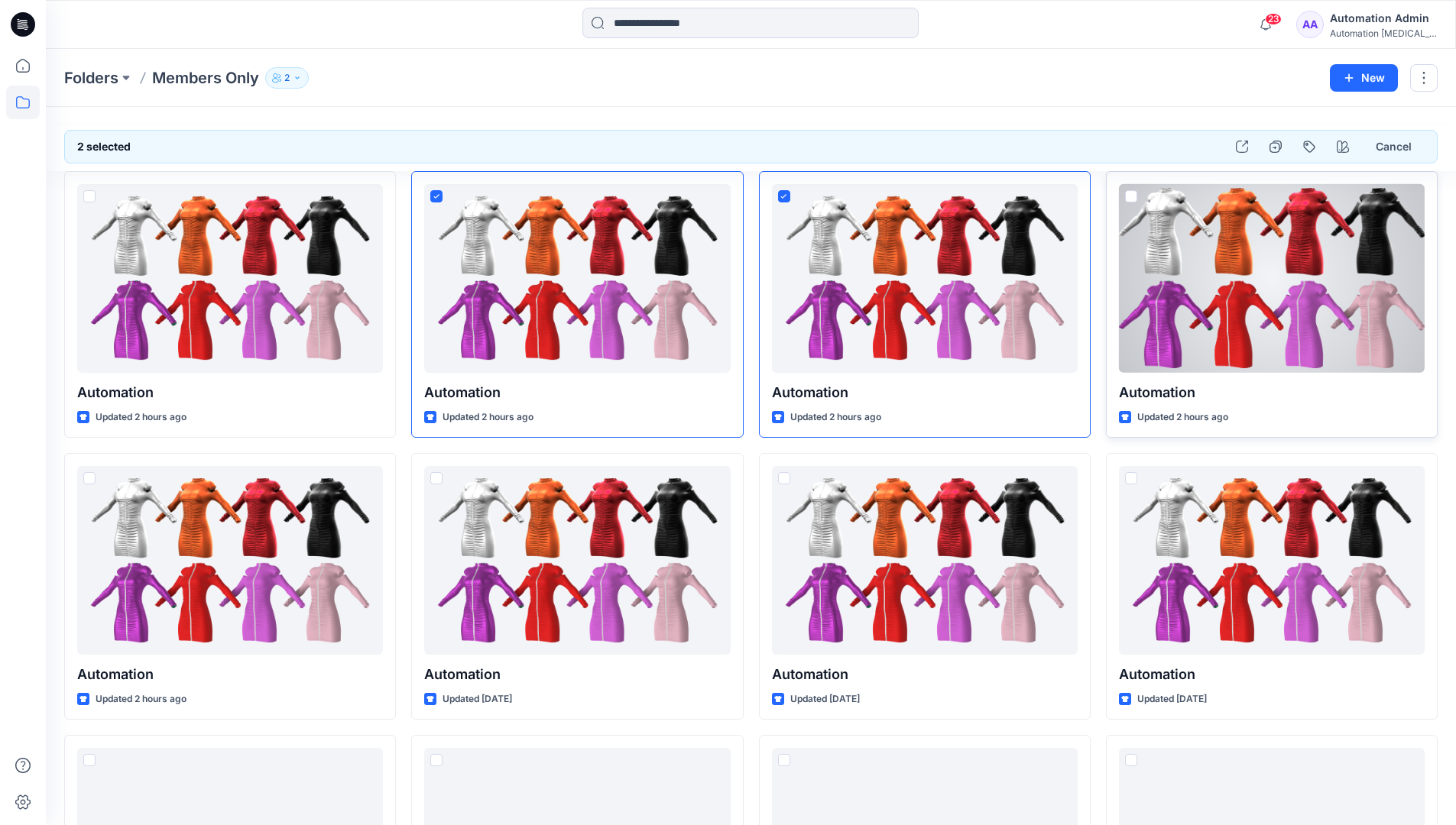
click at [1130, 196] on span at bounding box center [1132, 196] width 12 height 12
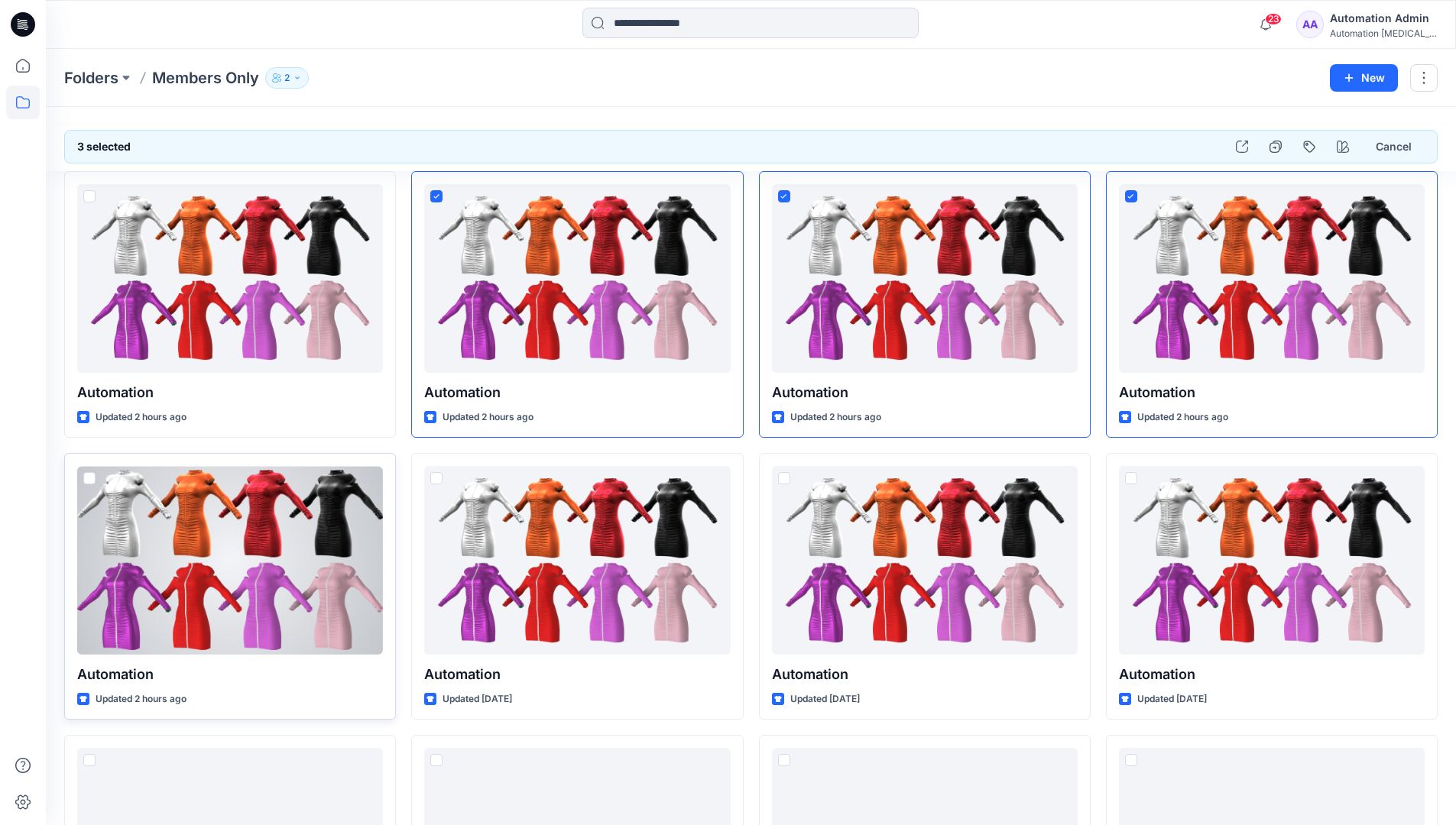
click at [88, 477] on span at bounding box center [90, 478] width 12 height 12
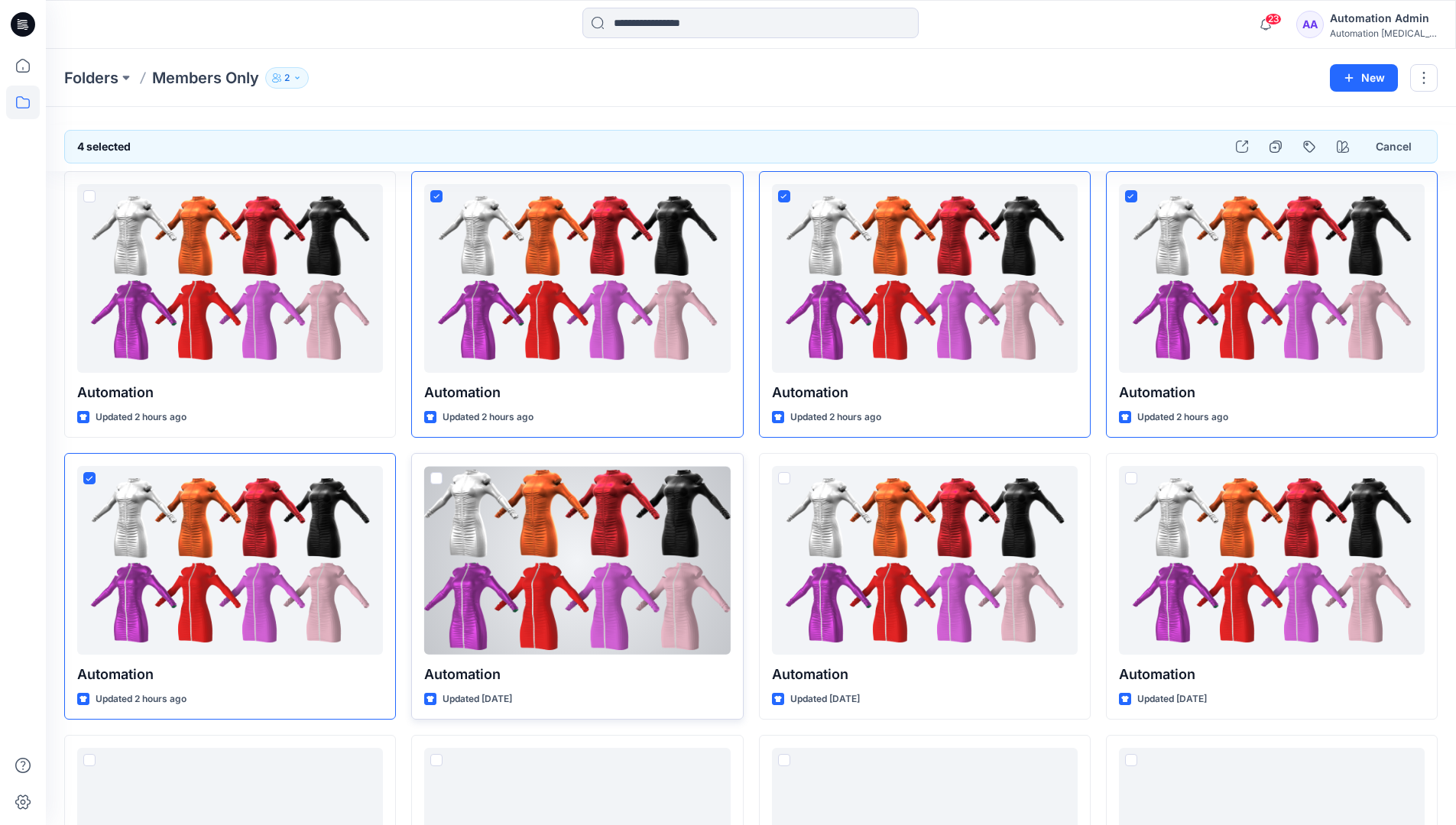
click at [436, 478] on span at bounding box center [436, 478] width 12 height 12
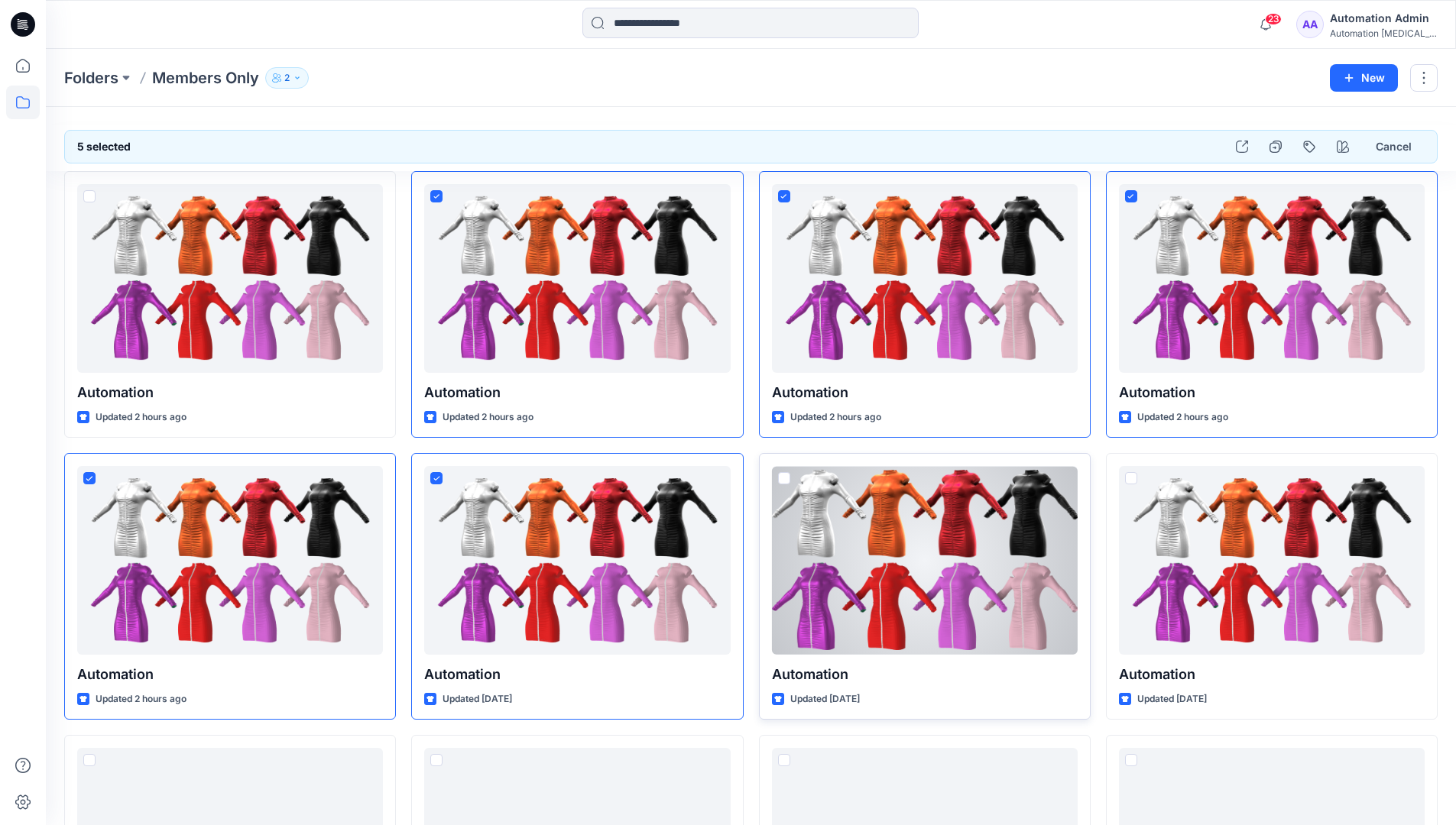
click at [785, 479] on span at bounding box center [784, 478] width 12 height 12
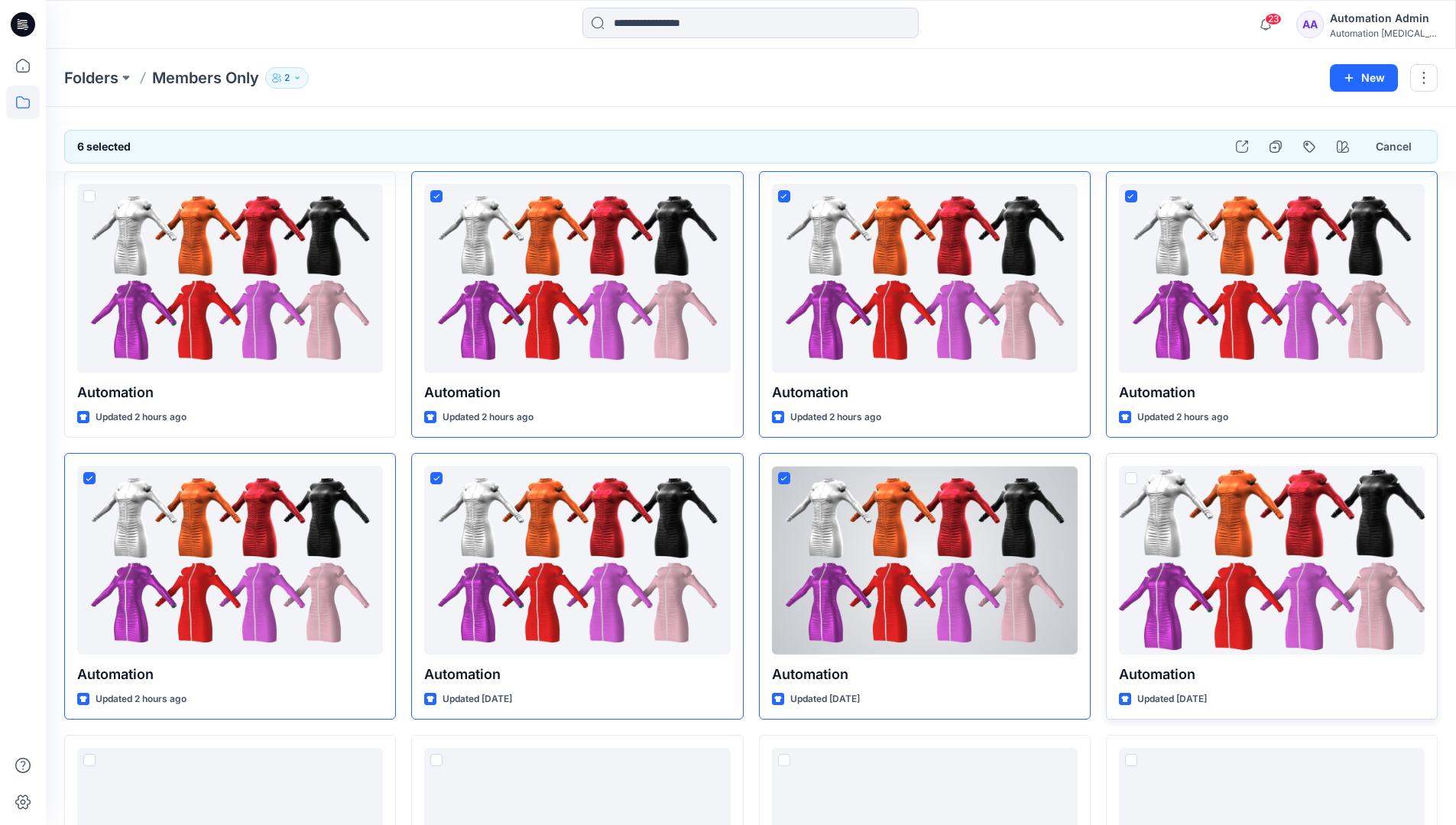
click at [1132, 478] on span at bounding box center [1132, 478] width 12 height 12
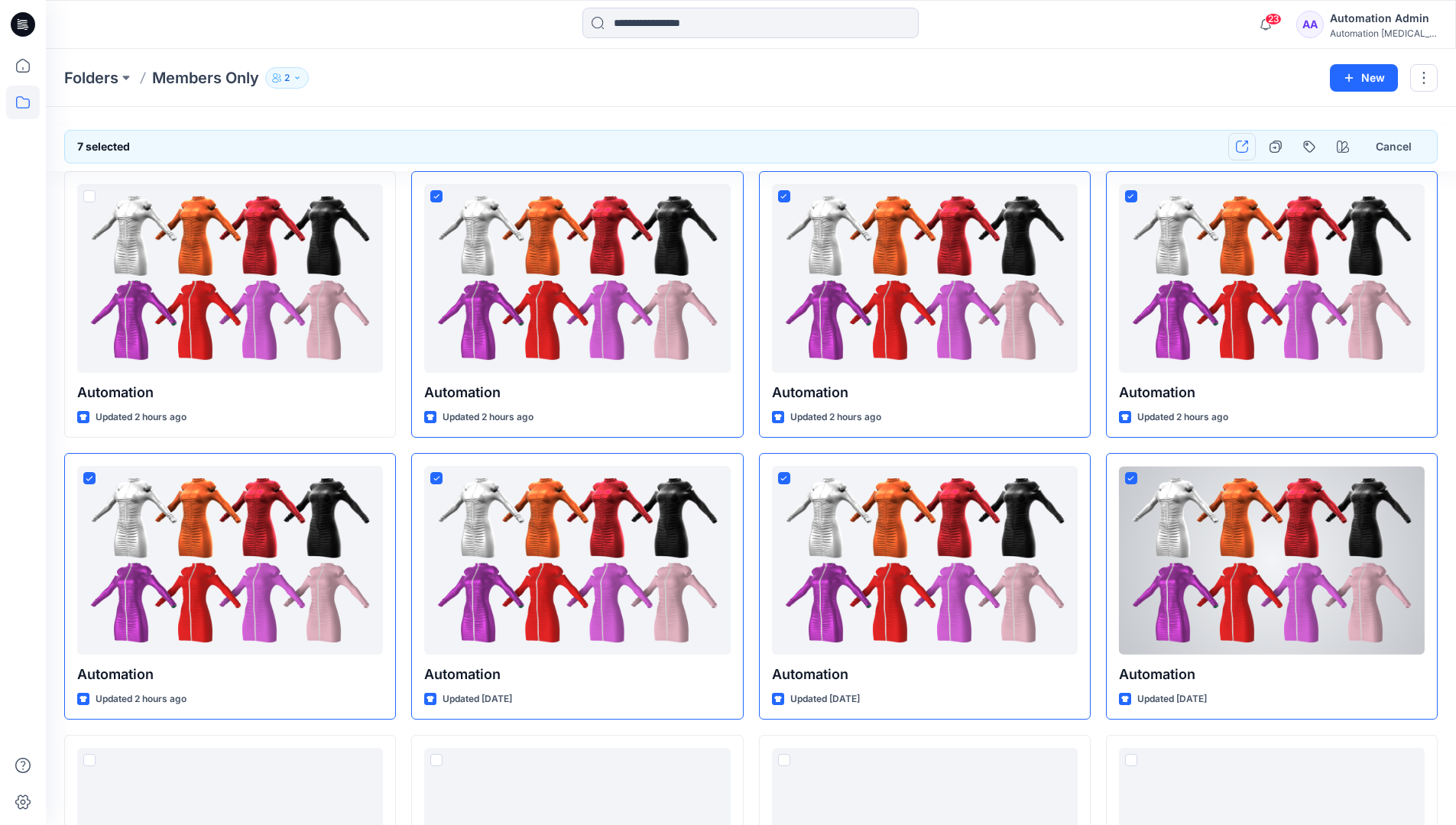
click at [1239, 145] on icon "button" at bounding box center [1242, 146] width 12 height 12
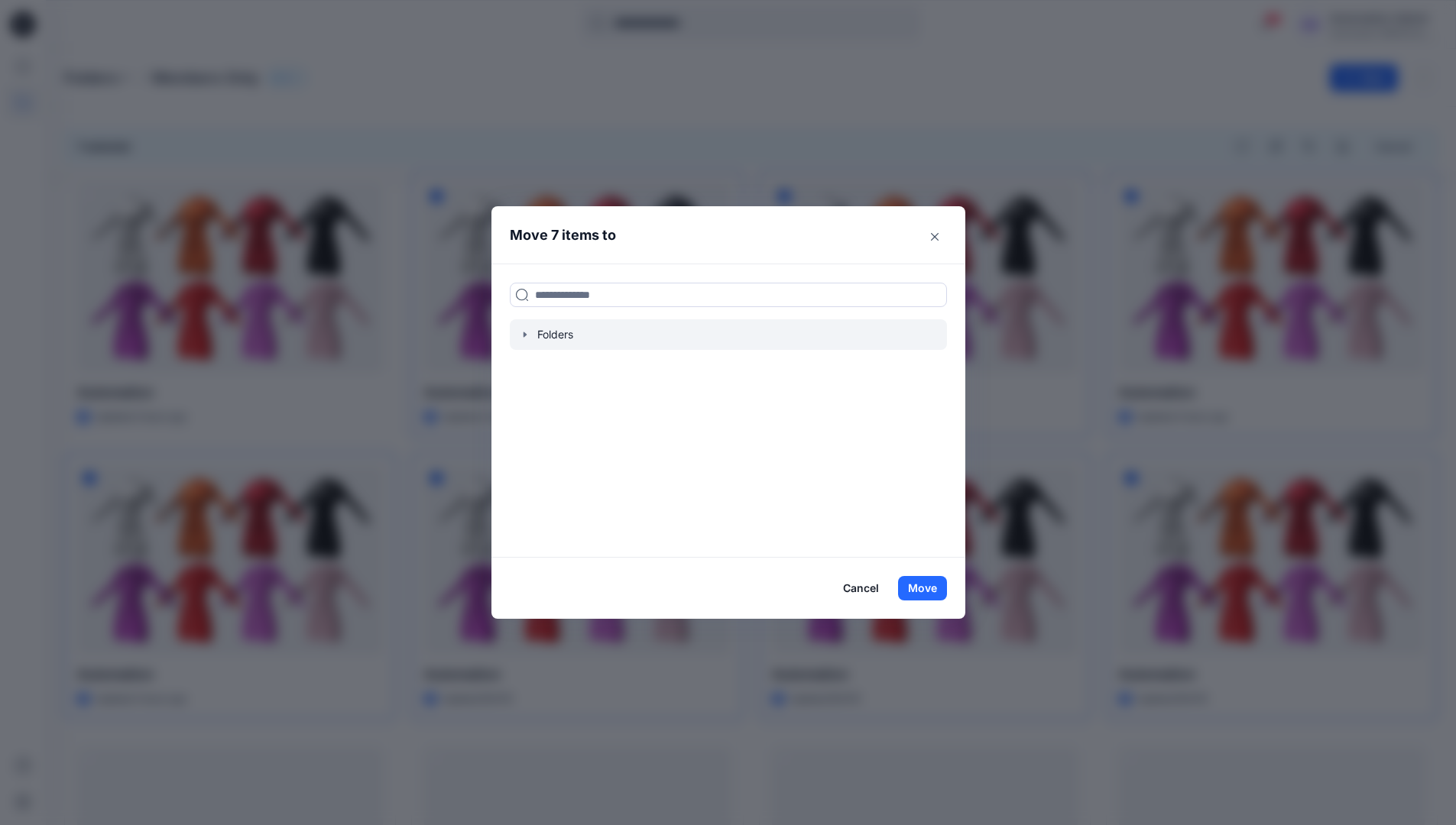
click at [526, 334] on icon "button" at bounding box center [525, 334] width 3 height 5
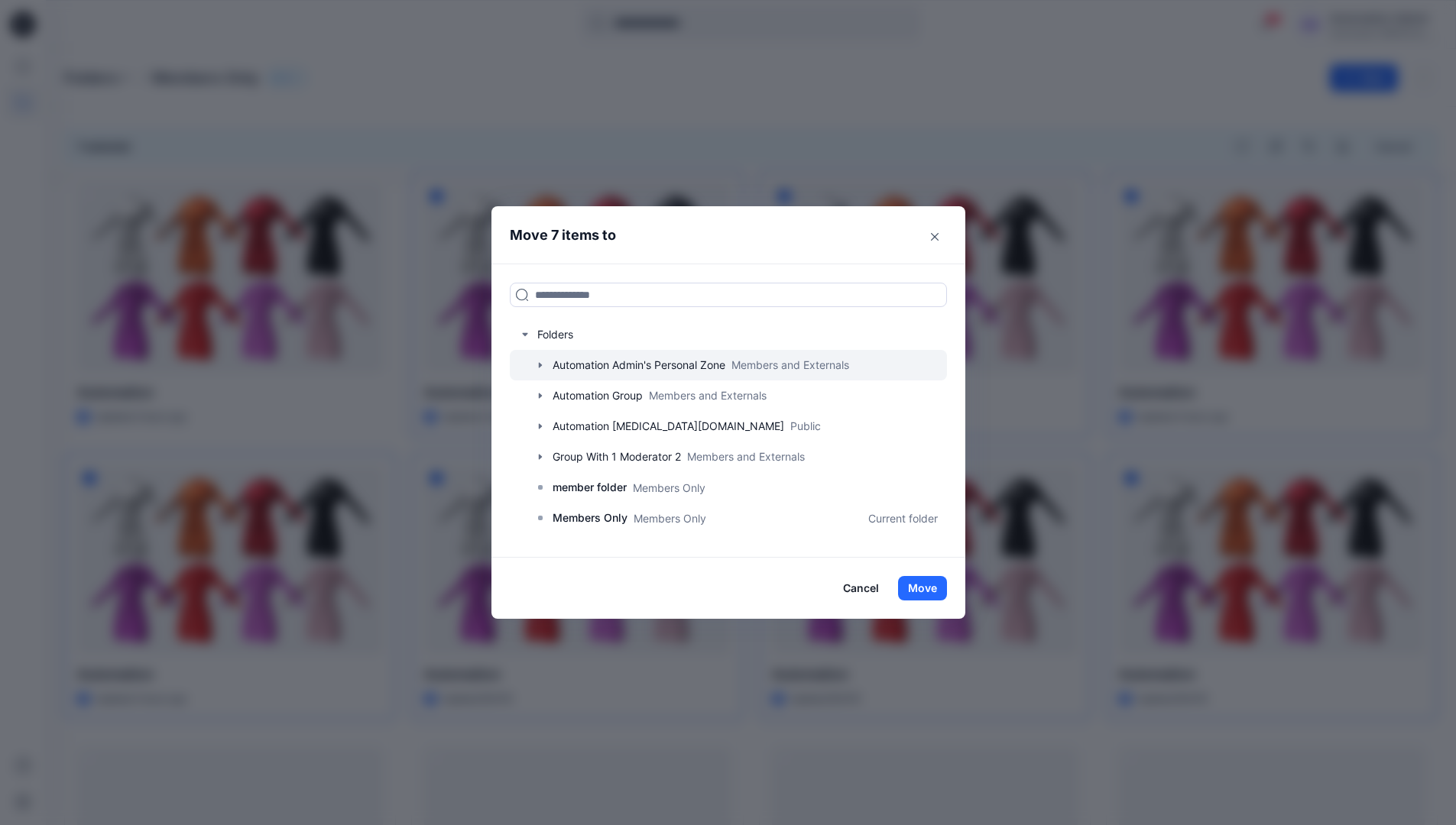
click at [542, 365] on icon "button" at bounding box center [540, 364] width 3 height 5
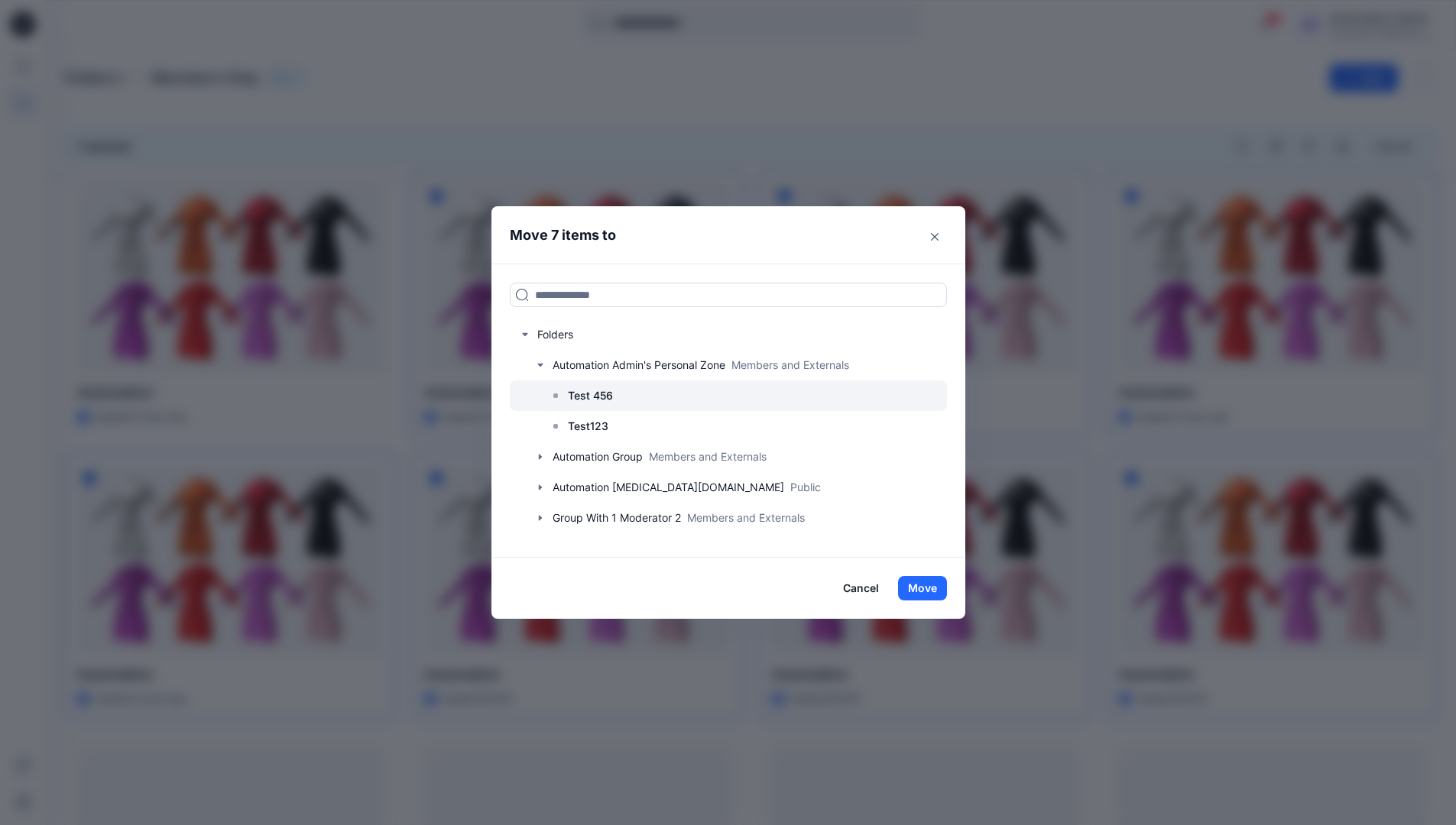
click at [598, 399] on p "Test 456" at bounding box center [590, 396] width 45 height 18
click at [922, 590] on button "Move" at bounding box center [923, 588] width 49 height 25
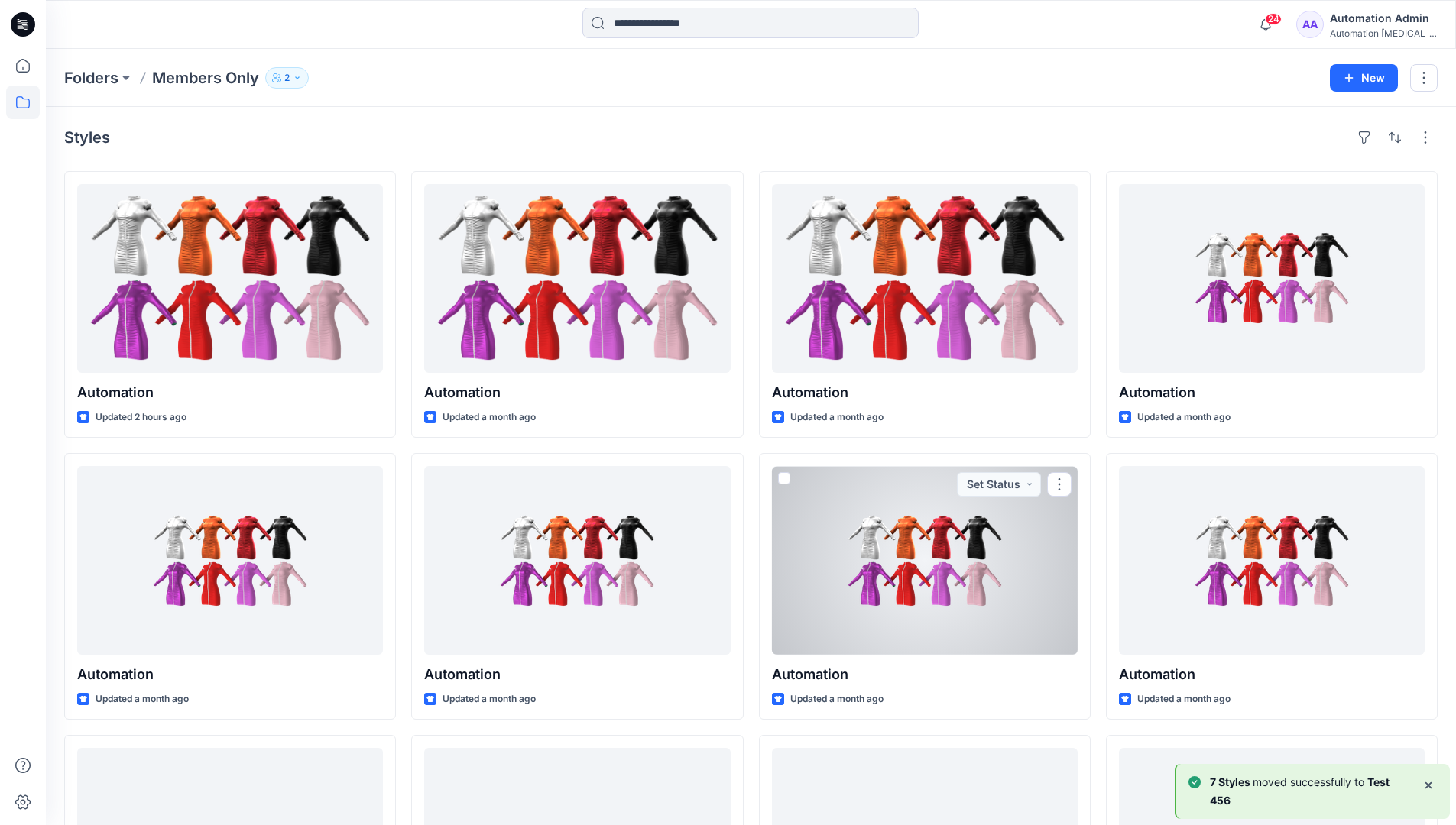
click at [1246, 783] on b "7 Styles" at bounding box center [1231, 781] width 43 height 13
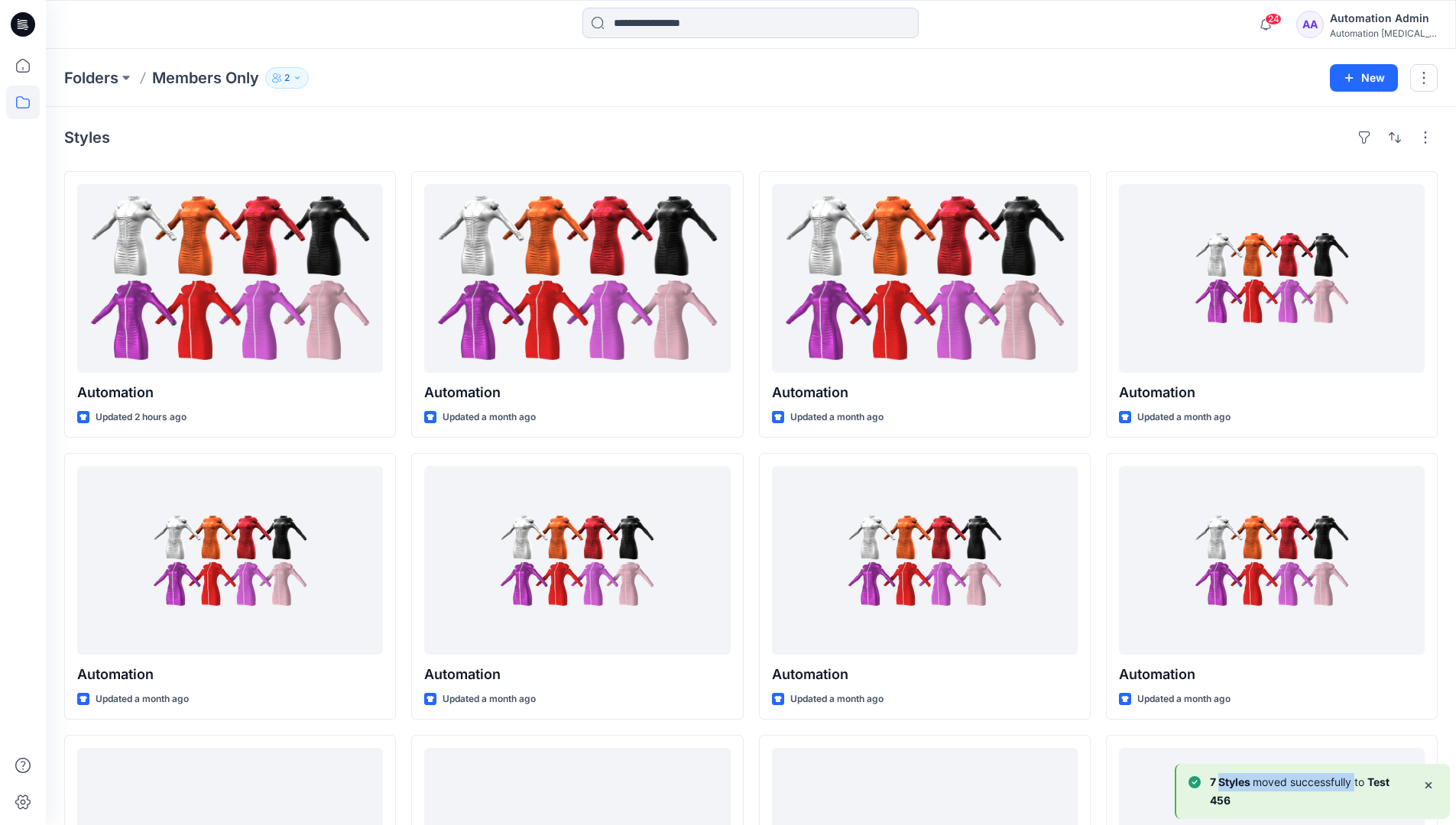
drag, startPoint x: 1246, startPoint y: 783, endPoint x: 1352, endPoint y: 786, distance: 106.0
click at [1352, 786] on p "7 Styles moved successfully to Test 456" at bounding box center [1309, 791] width 200 height 37
click at [1366, 26] on div "Automation Admin" at bounding box center [1384, 18] width 107 height 18
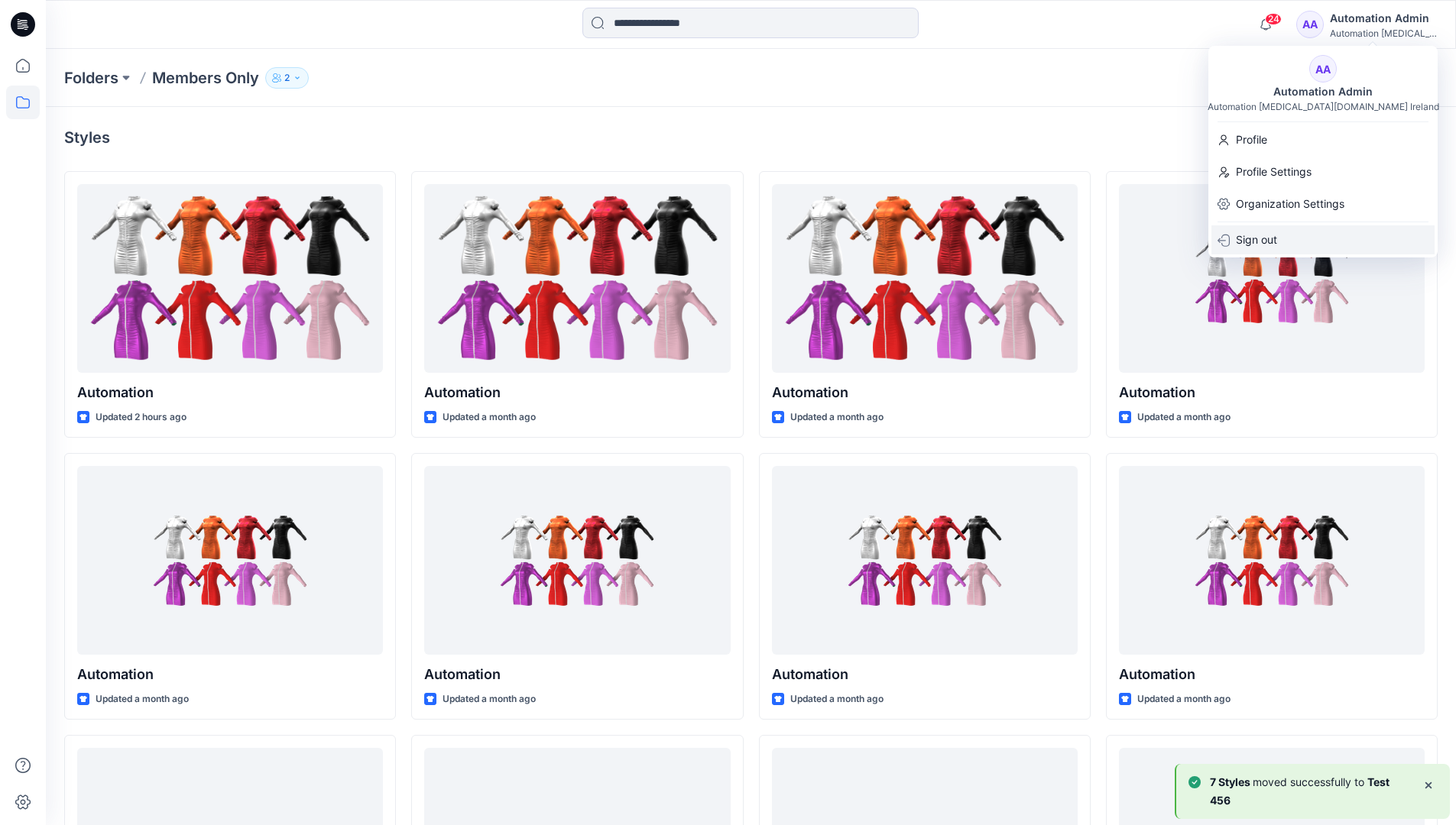
click at [1274, 237] on p "Sign out" at bounding box center [1257, 240] width 41 height 29
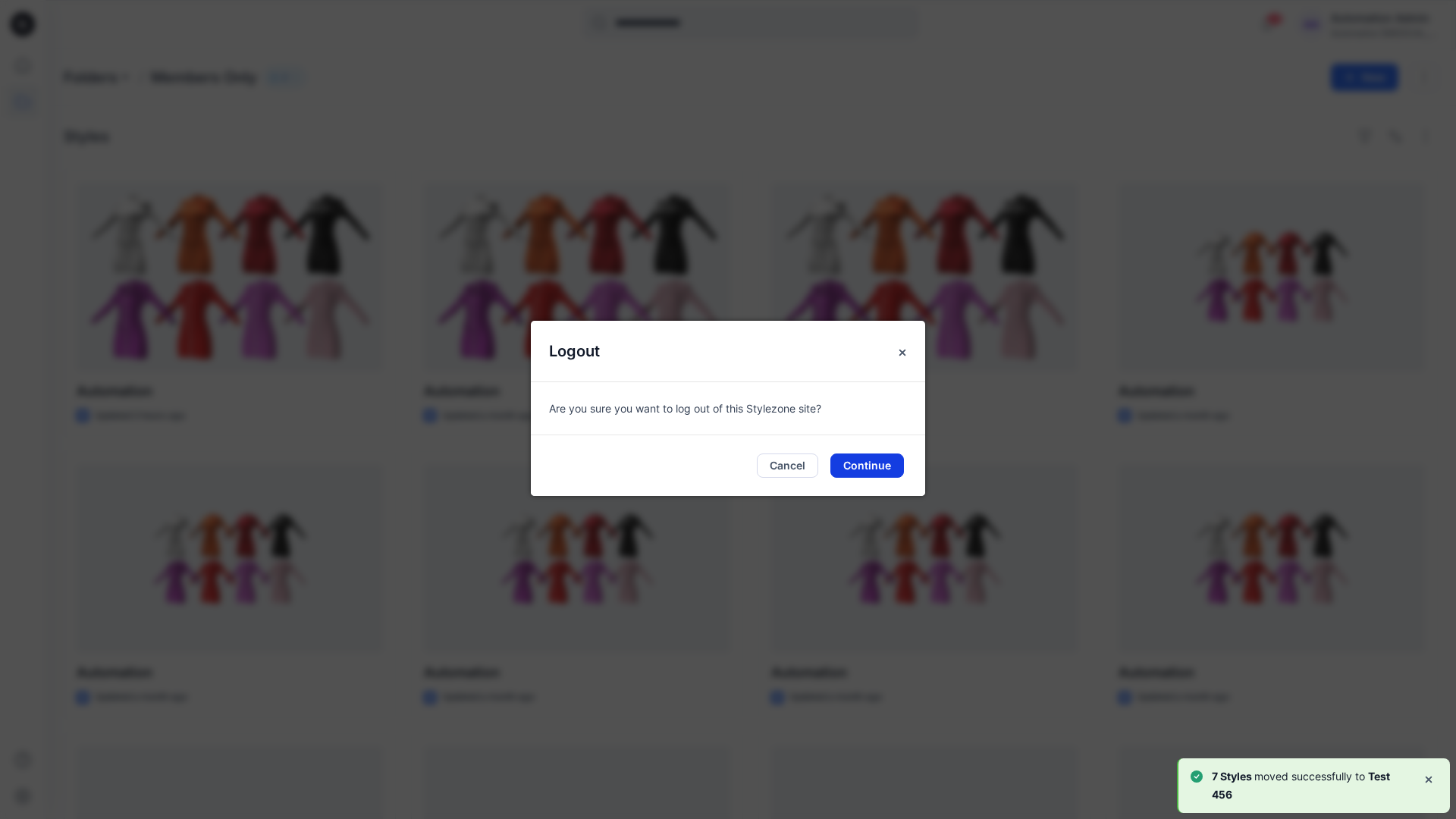
click at [884, 471] on button "Continue" at bounding box center [867, 466] width 74 height 24
